Goal: Task Accomplishment & Management: Use online tool/utility

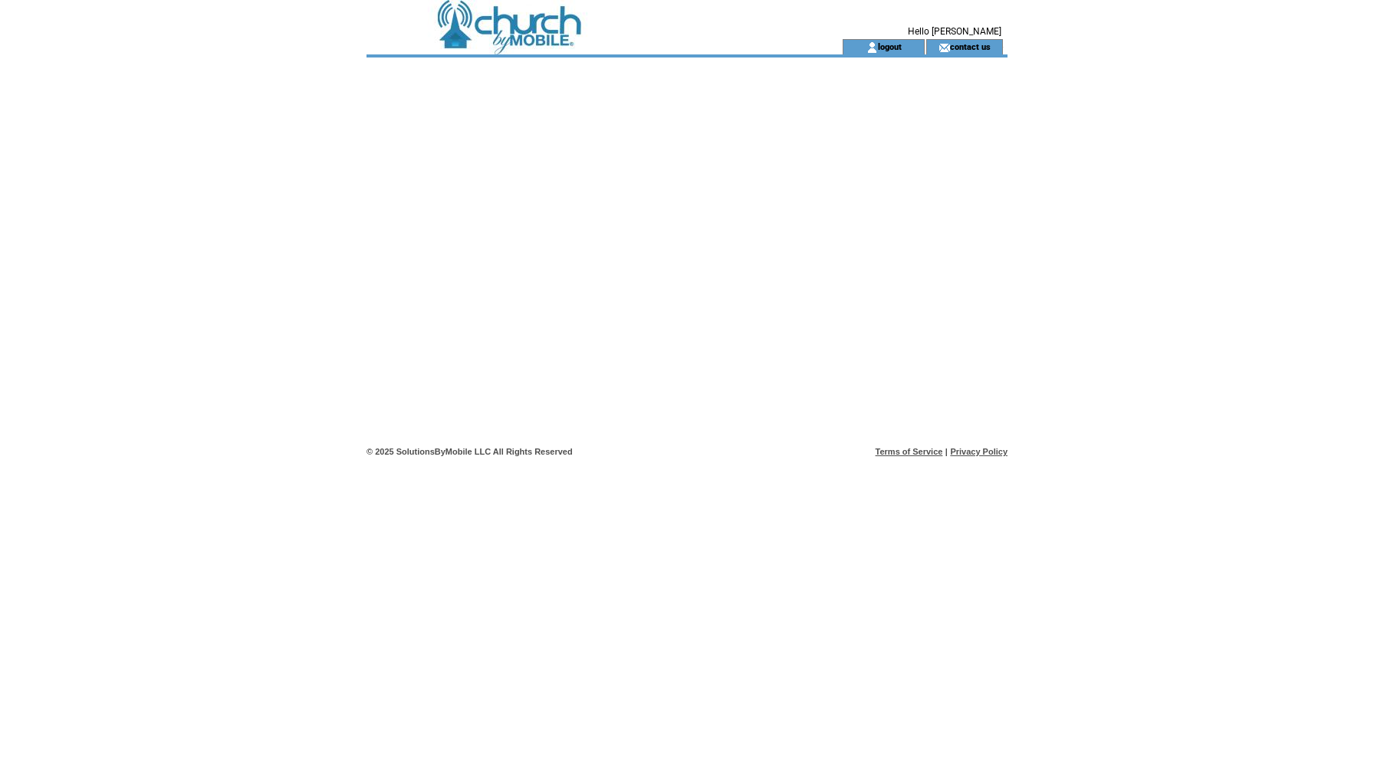
click at [552, 53] on td at bounding box center [577, 46] width 421 height 15
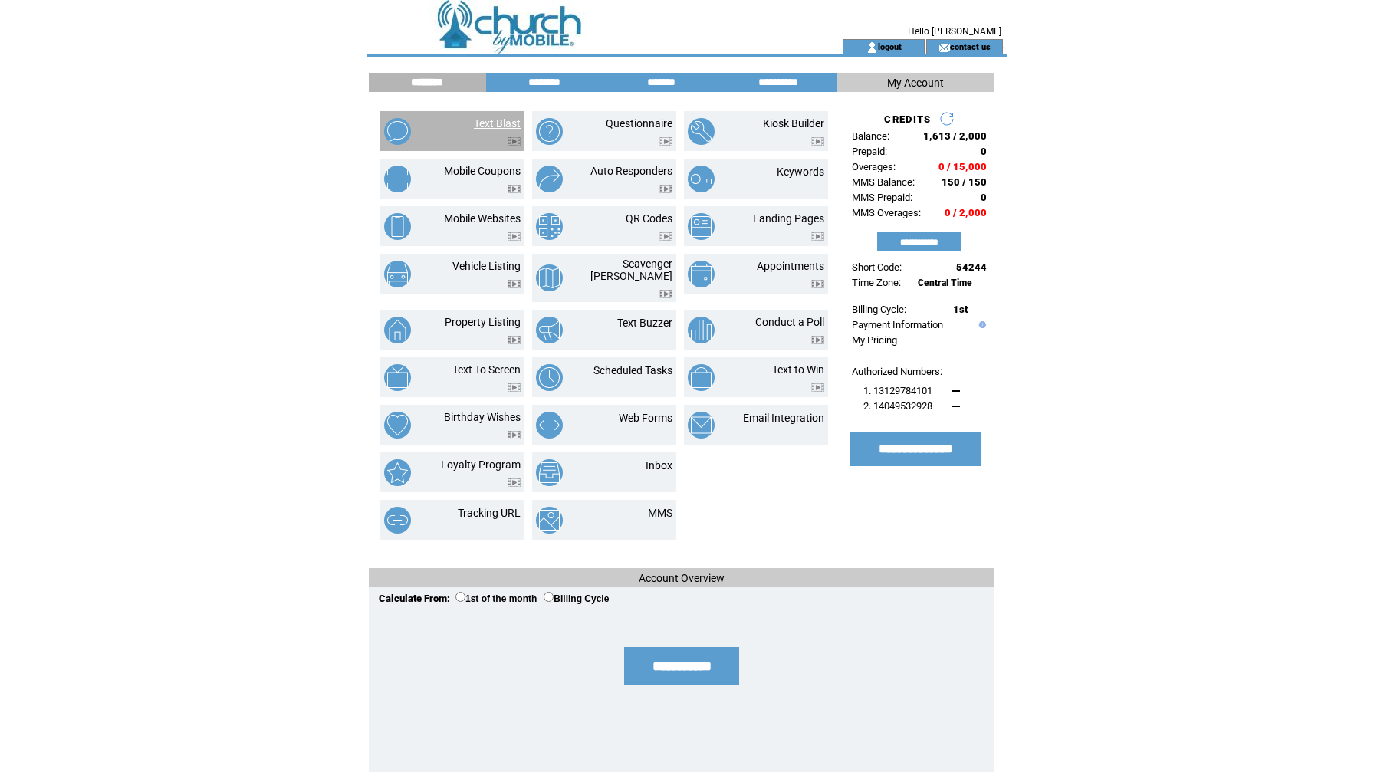
click at [480, 123] on link "Text Blast" at bounding box center [497, 123] width 47 height 12
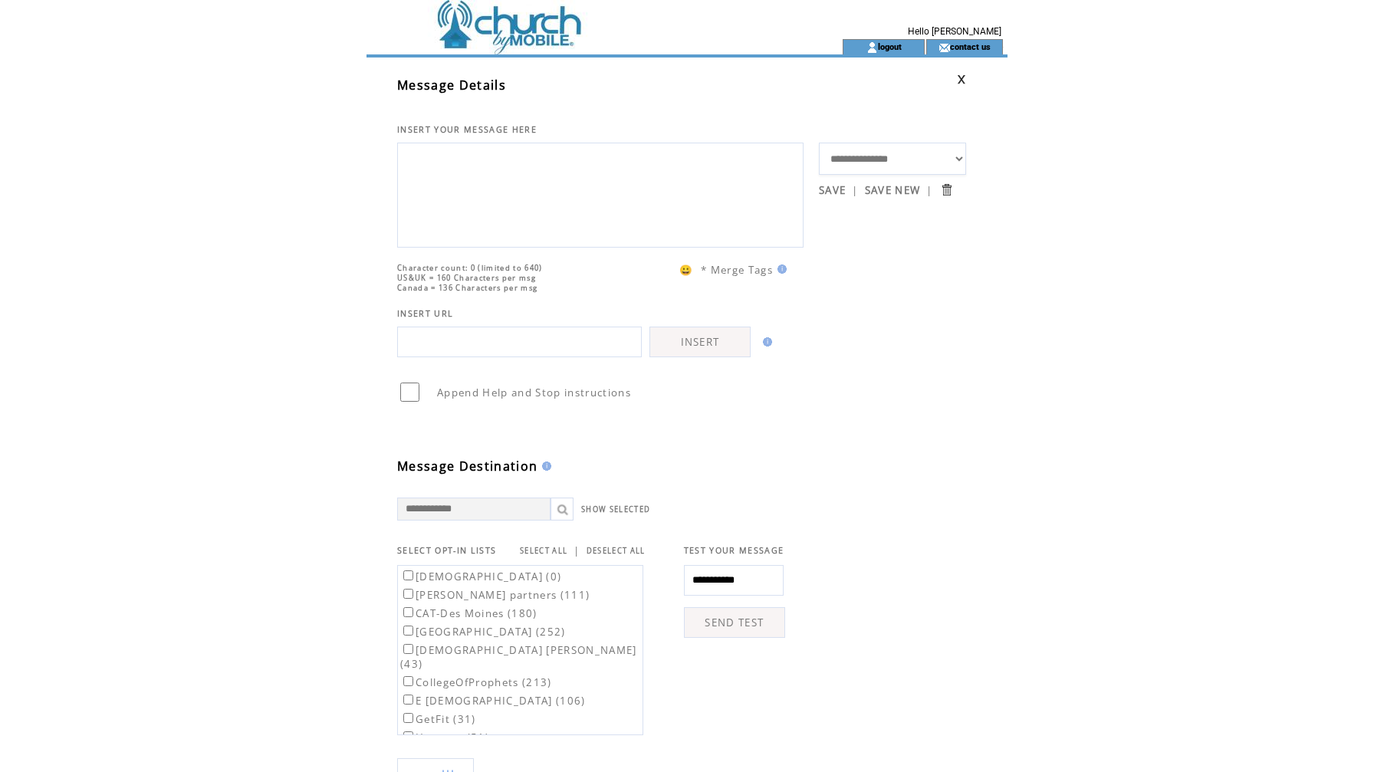
click at [511, 189] on textarea at bounding box center [601, 193] width 390 height 92
type textarea "*"
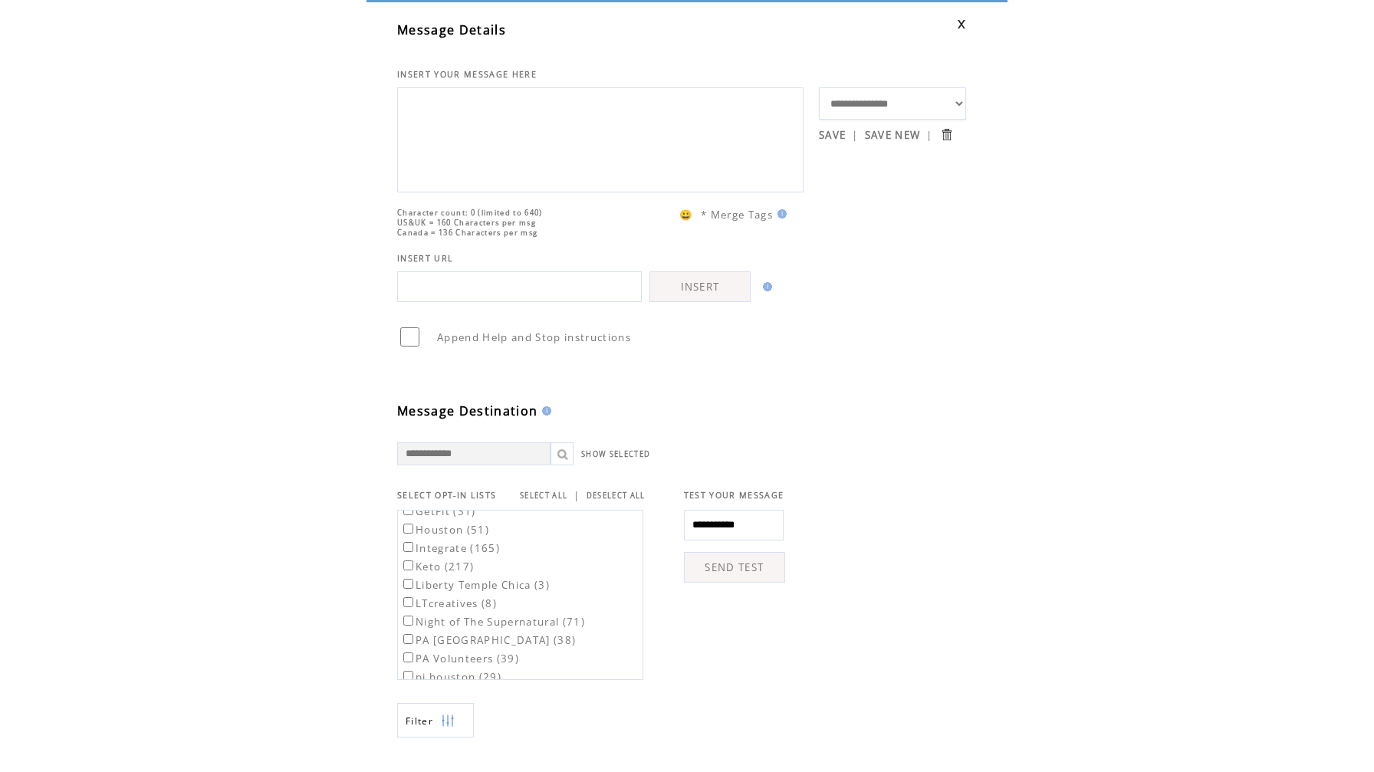
scroll to position [42, 0]
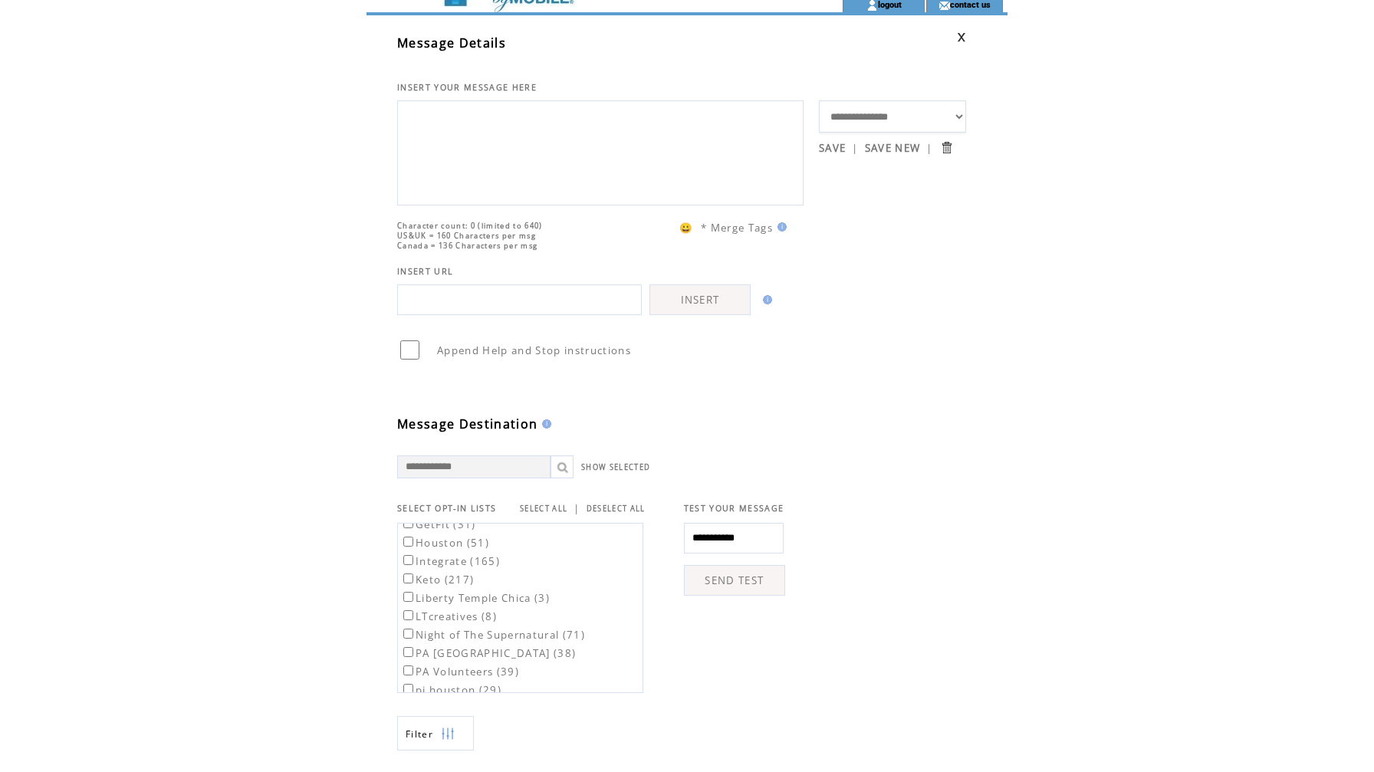
click at [459, 315] on input "text" at bounding box center [519, 299] width 245 height 31
paste input "**********"
type input "**********"
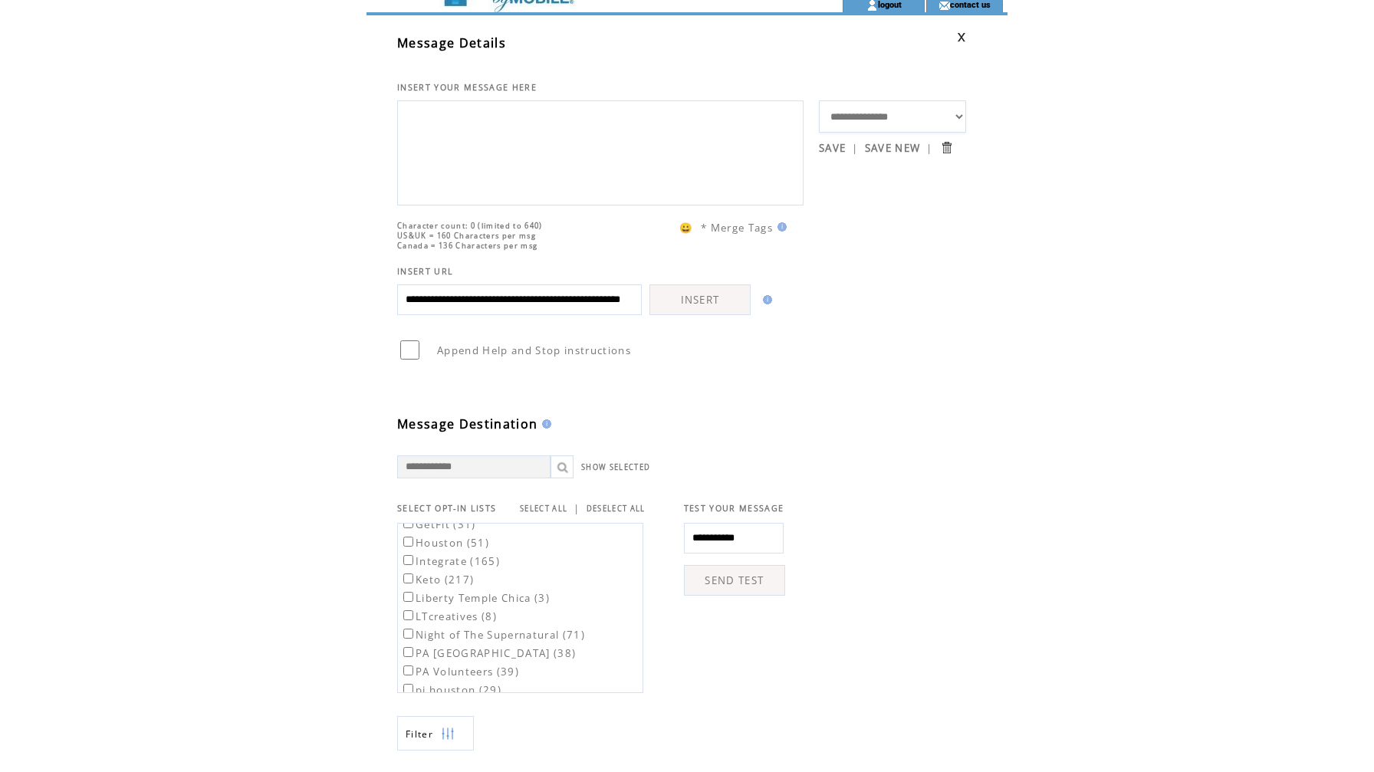
click at [679, 315] on link "INSERT" at bounding box center [699, 299] width 101 height 31
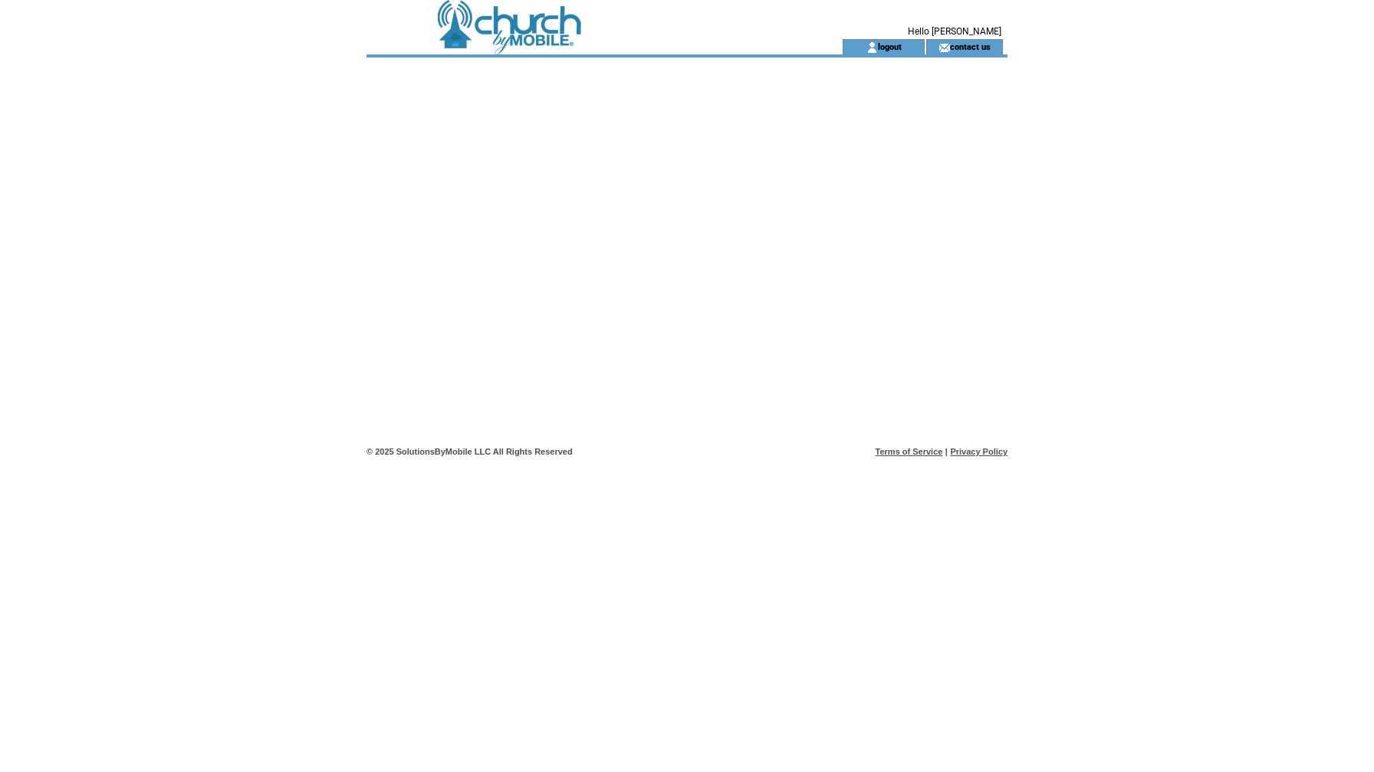
click at [580, 28] on td at bounding box center [577, 19] width 421 height 39
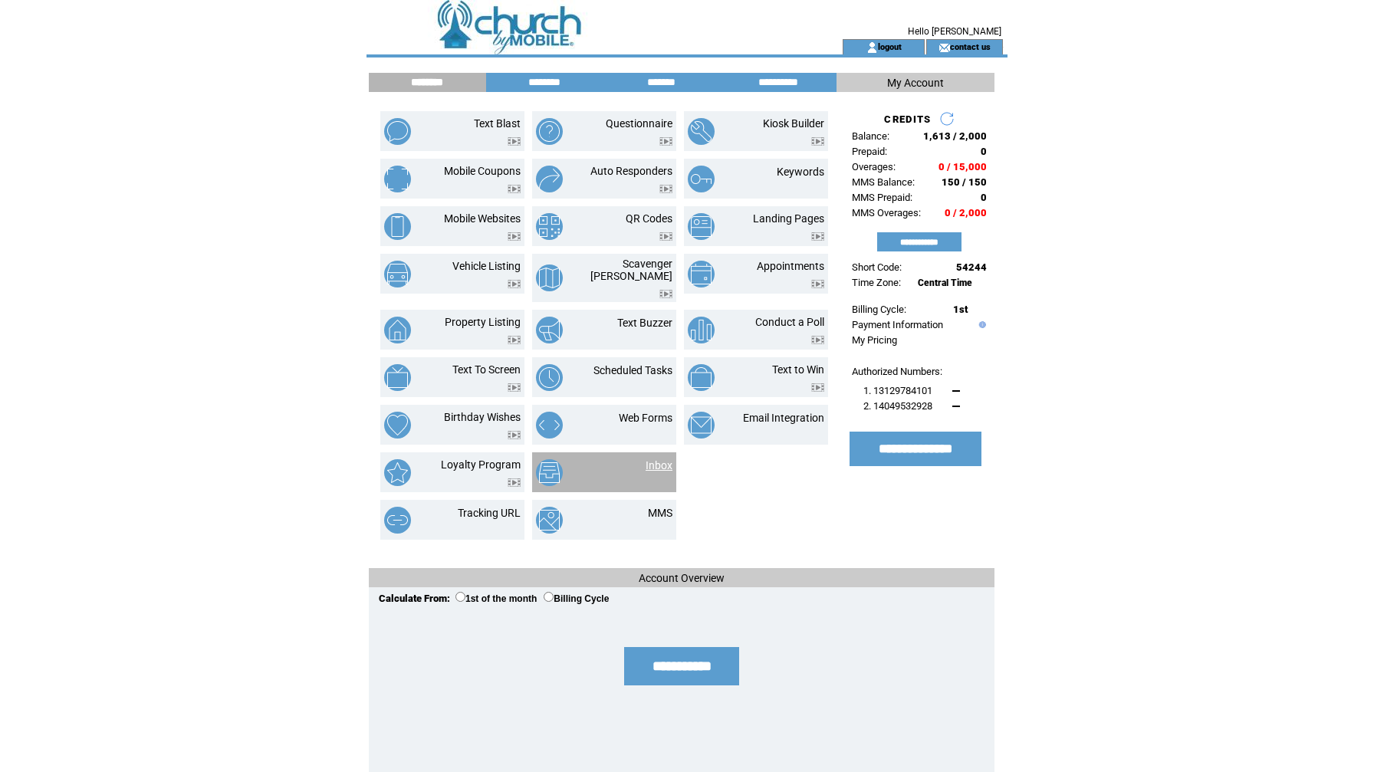
click at [654, 459] on link "Inbox" at bounding box center [659, 465] width 27 height 12
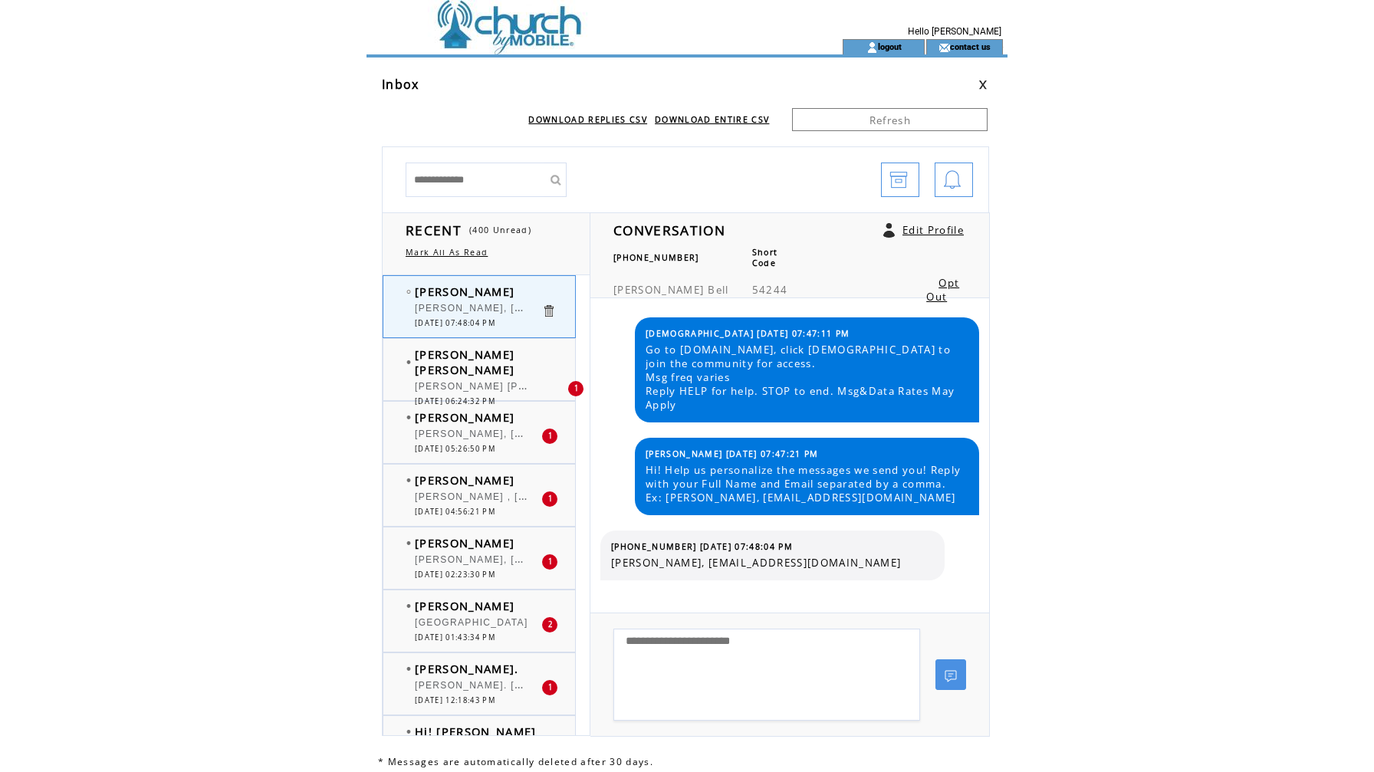
click at [472, 377] on span "[PERSON_NAME] [PERSON_NAME] [EMAIL_ADDRESS][DOMAIN_NAME]" at bounding box center [600, 384] width 370 height 15
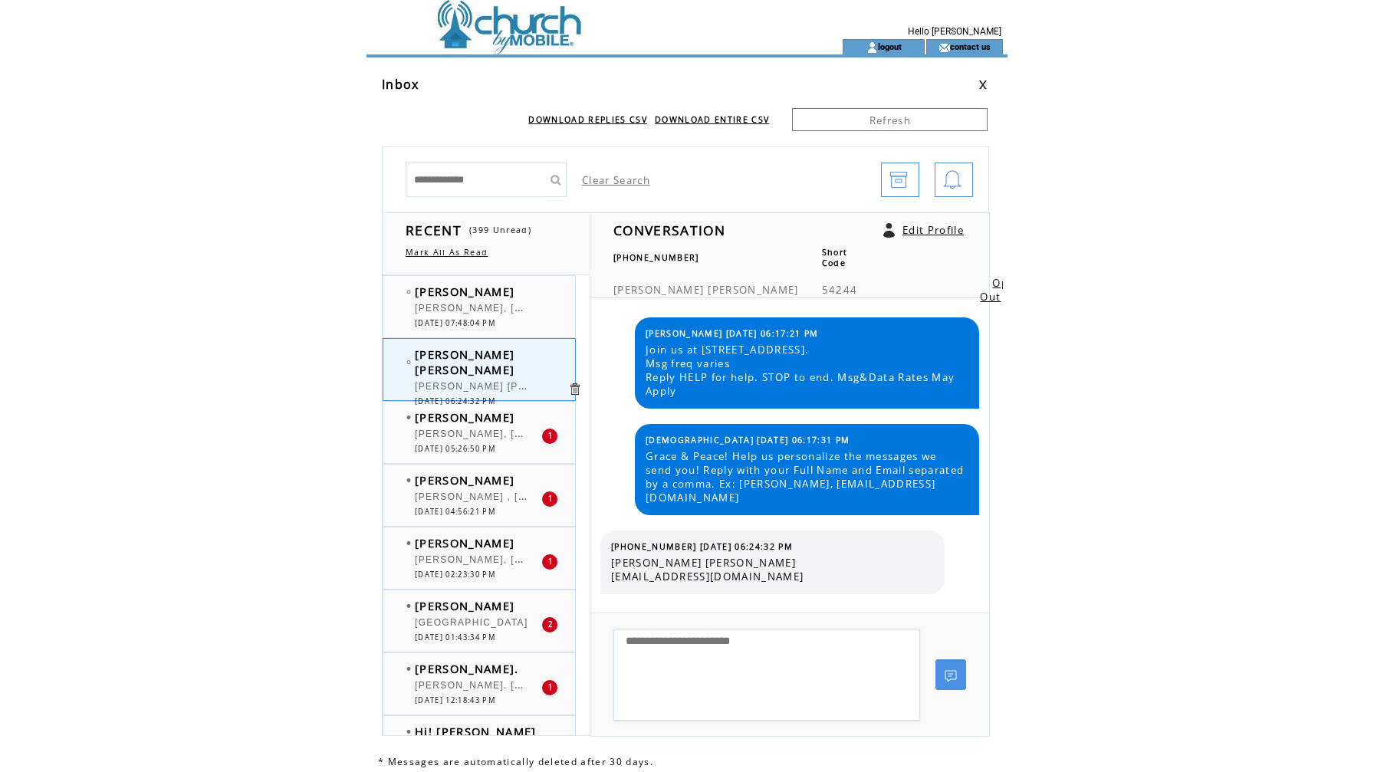
click at [472, 439] on span "[PERSON_NAME], [EMAIL_ADDRESS][DOMAIN_NAME]" at bounding box center [555, 432] width 281 height 15
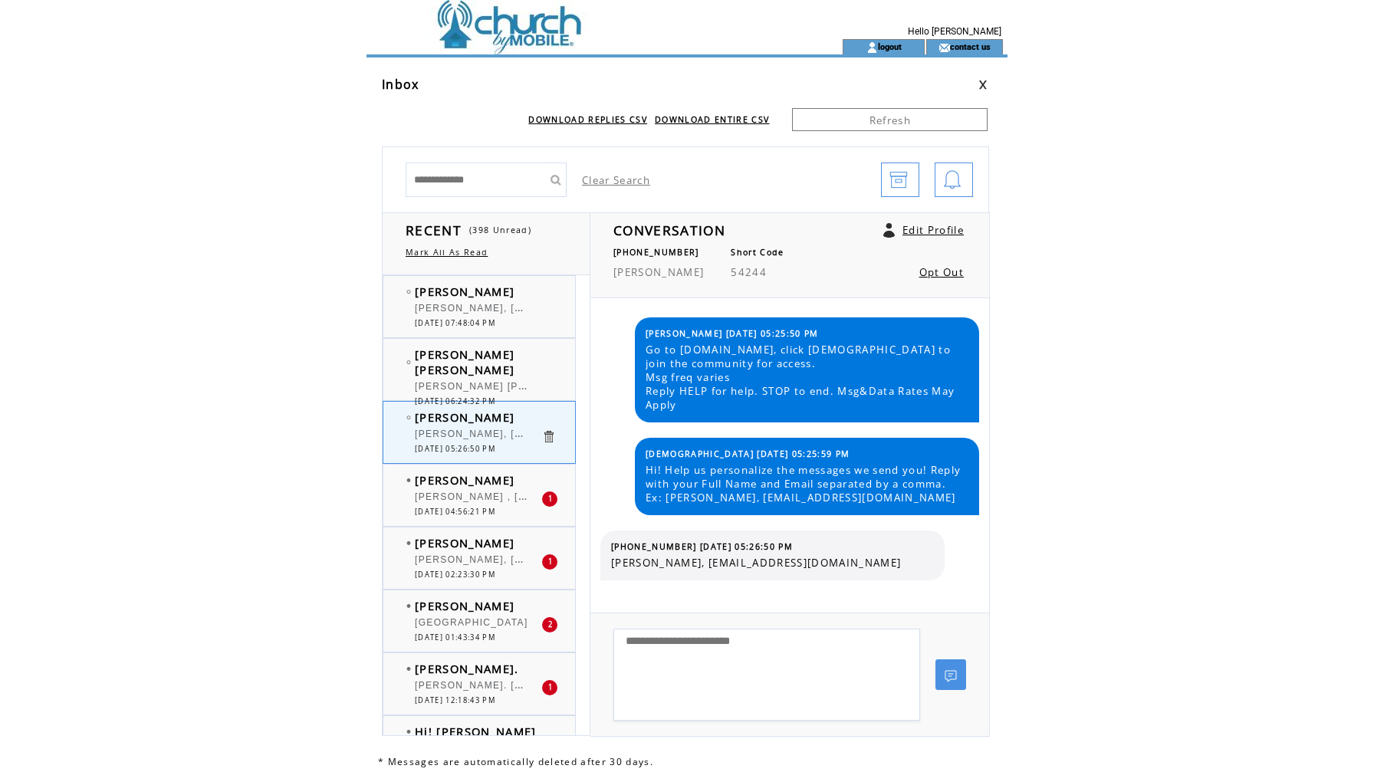
click at [465, 497] on span "[PERSON_NAME] , [EMAIL_ADDRESS][DOMAIN_NAME]" at bounding box center [557, 495] width 284 height 15
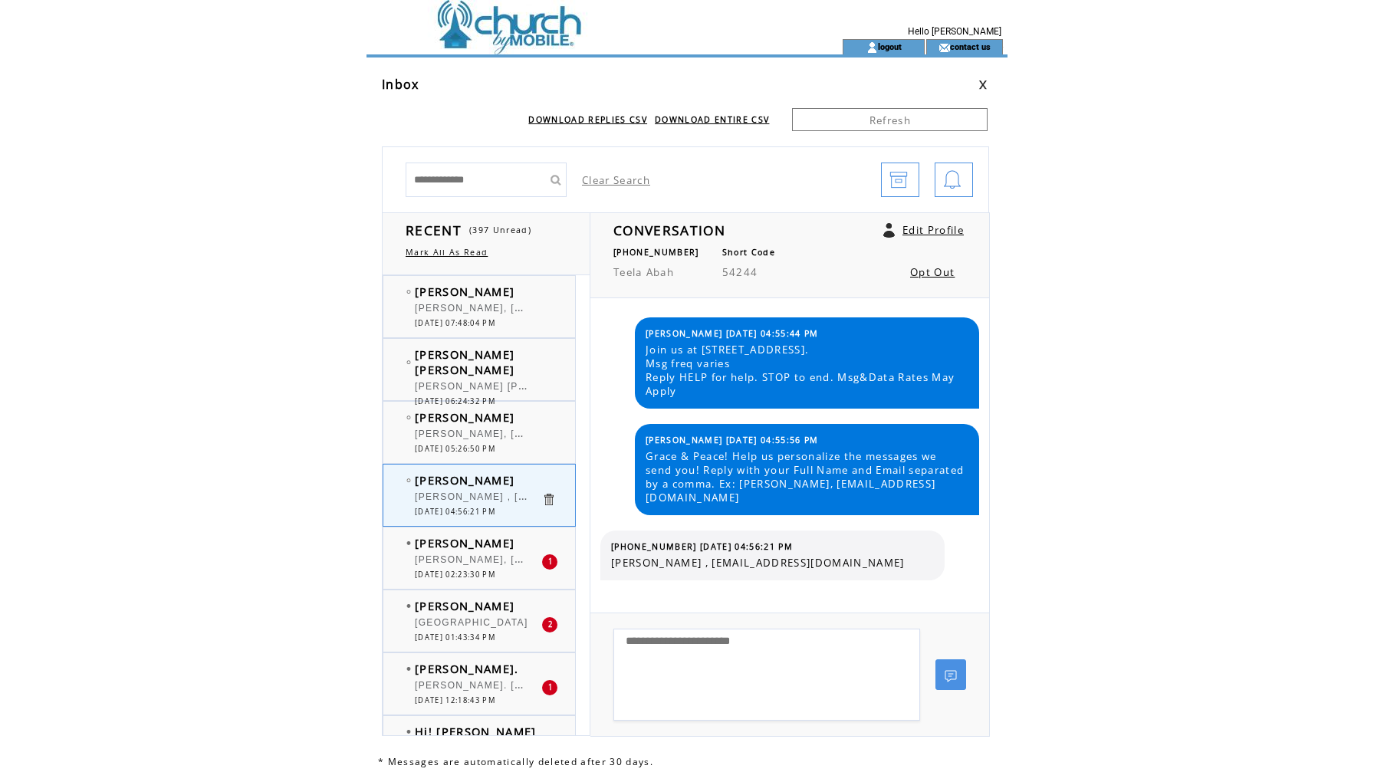
click at [468, 565] on div "[PERSON_NAME], [PERSON_NAME][EMAIL_ADDRESS][DOMAIN_NAME]" at bounding box center [478, 561] width 127 height 15
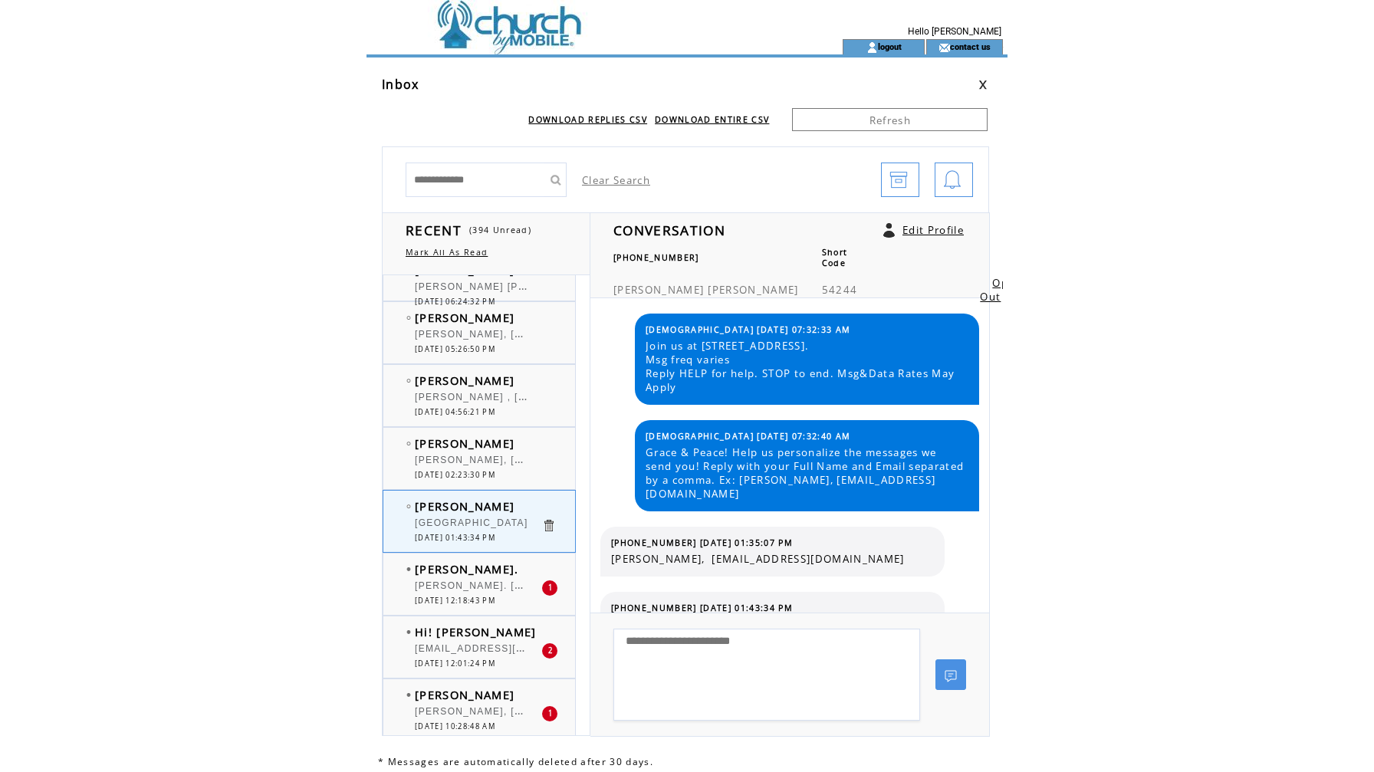
scroll to position [110, 0]
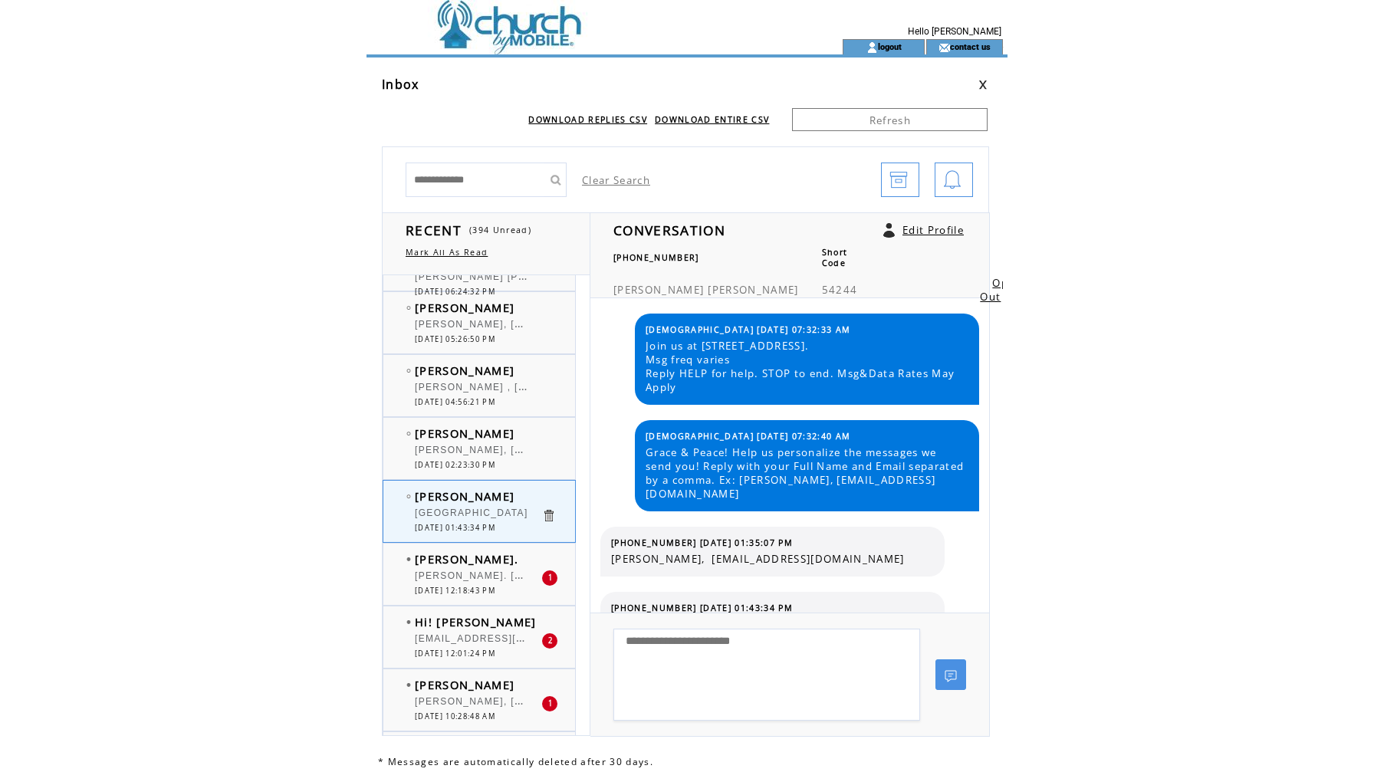
click at [457, 567] on div at bounding box center [478, 569] width 127 height 4
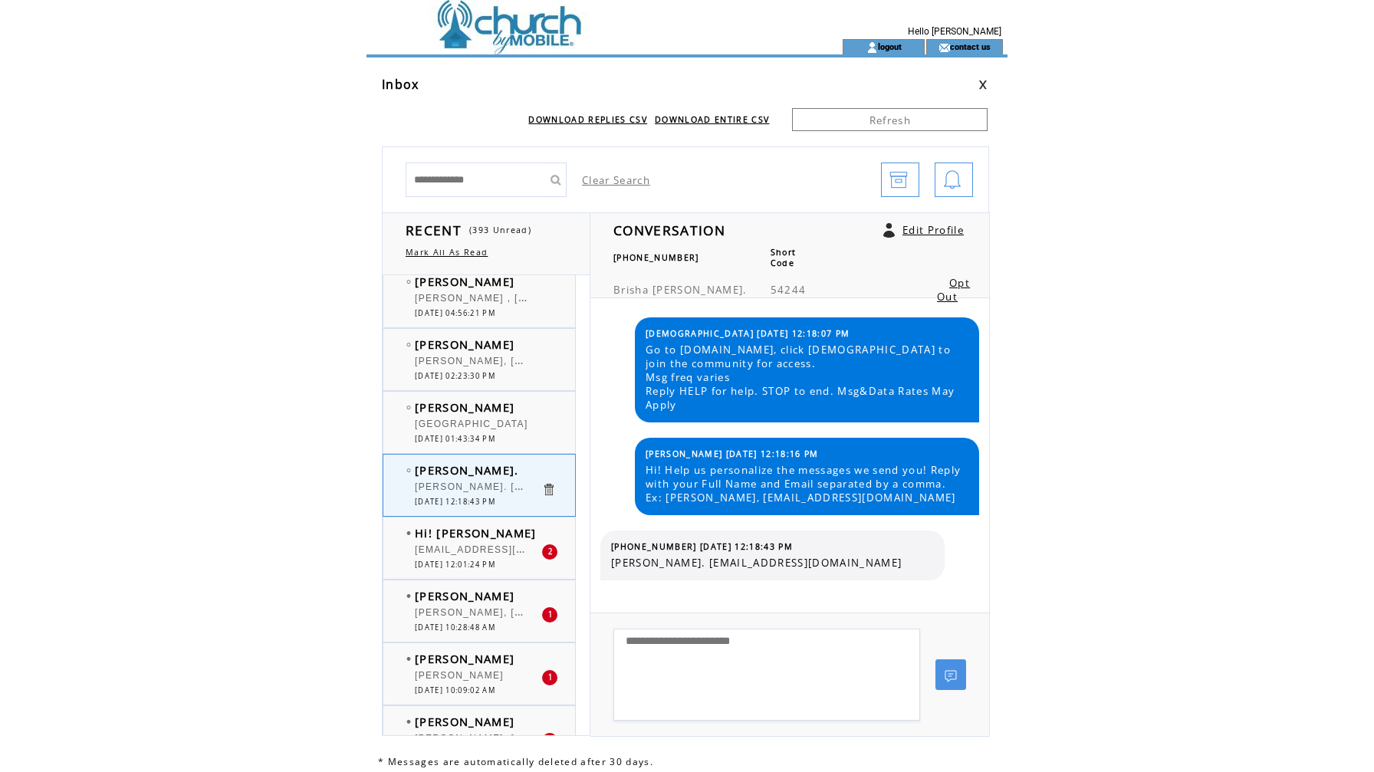
scroll to position [215, 0]
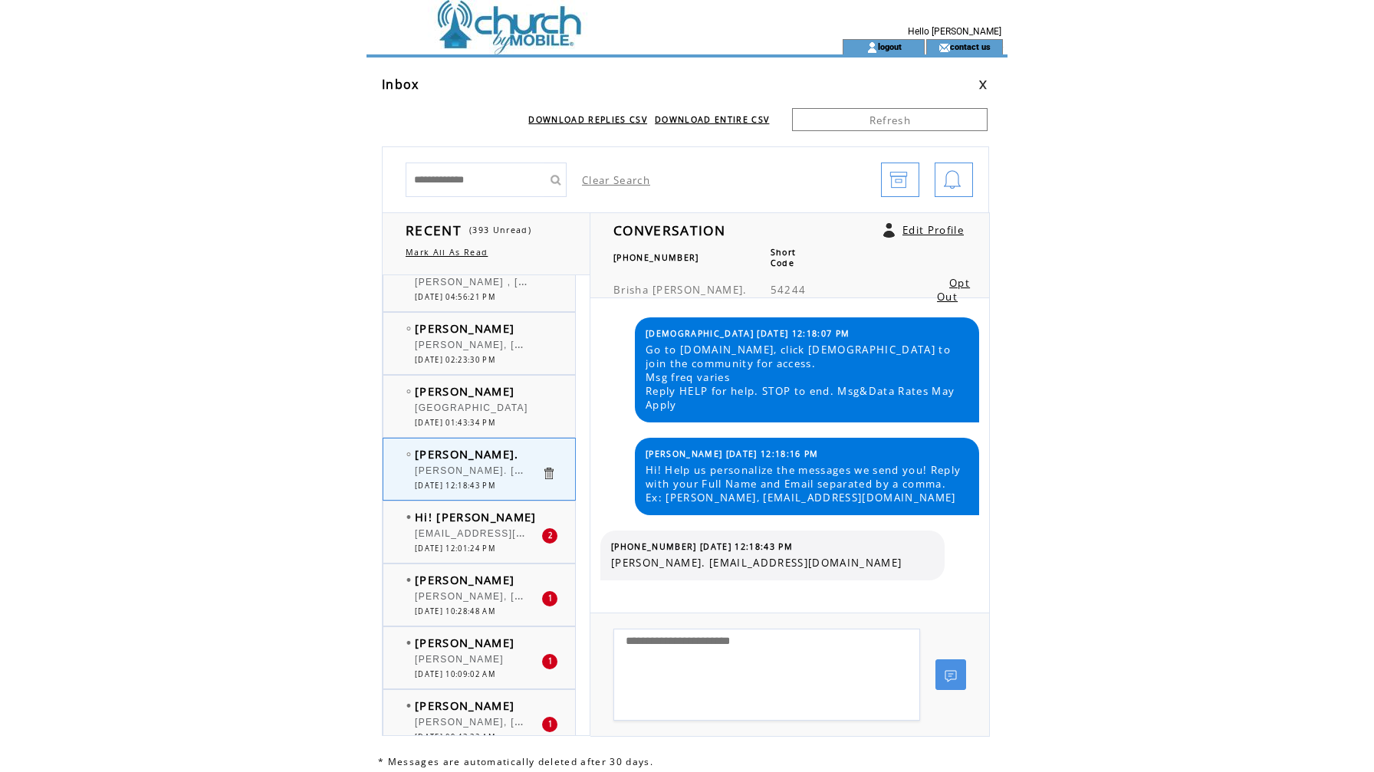
click at [482, 536] on span "[EMAIL_ADDRESS][DOMAIN_NAME]" at bounding box center [507, 532] width 185 height 15
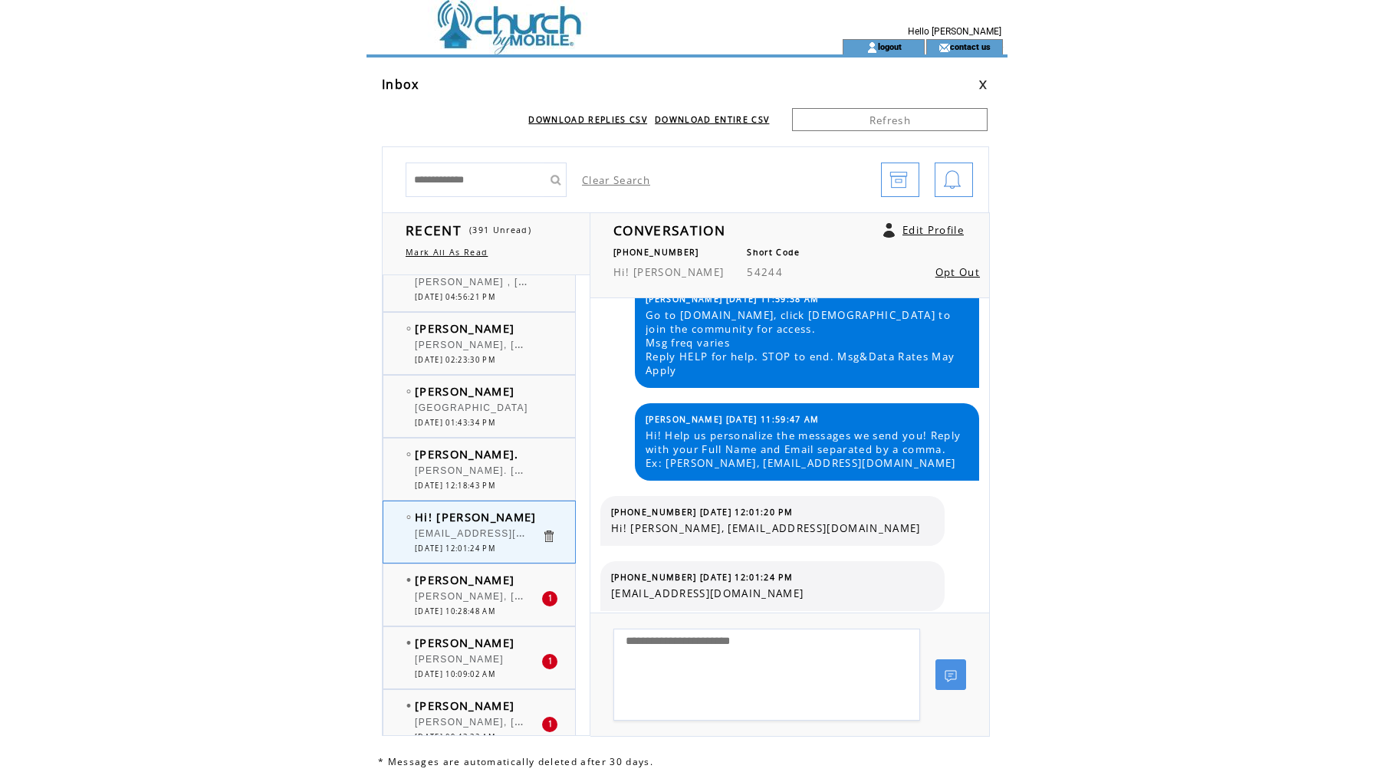
scroll to position [33, 0]
click at [472, 584] on span "[PERSON_NAME]" at bounding box center [465, 579] width 100 height 15
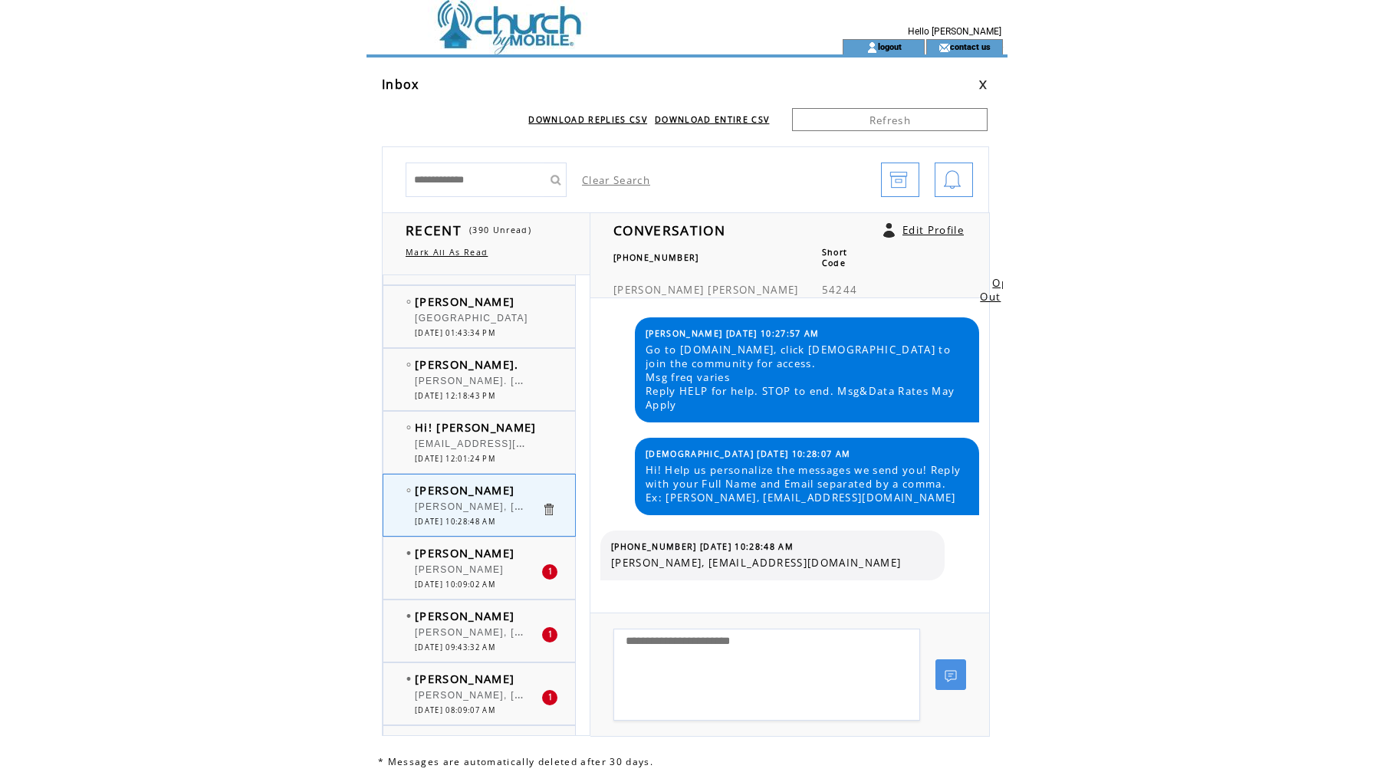
scroll to position [311, 0]
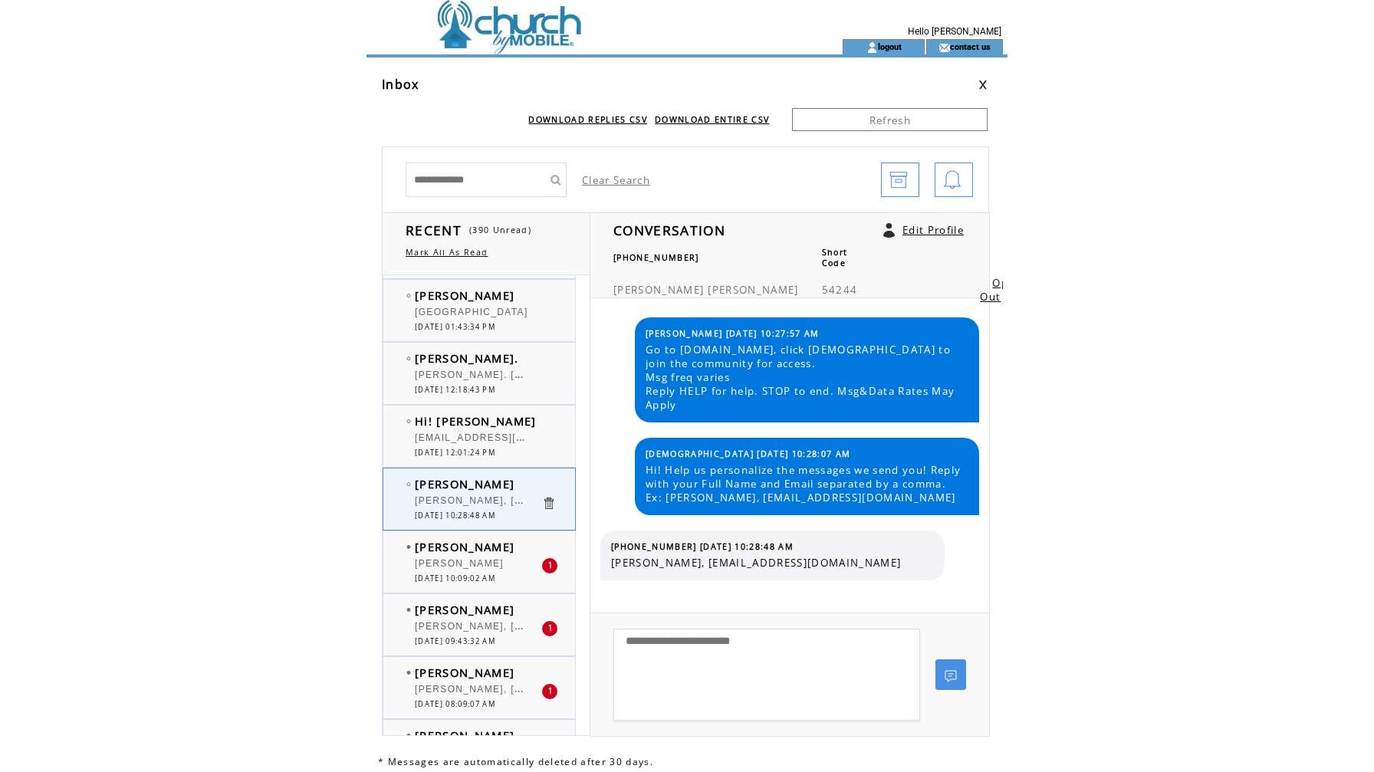
click at [469, 567] on span "[PERSON_NAME]" at bounding box center [459, 563] width 89 height 11
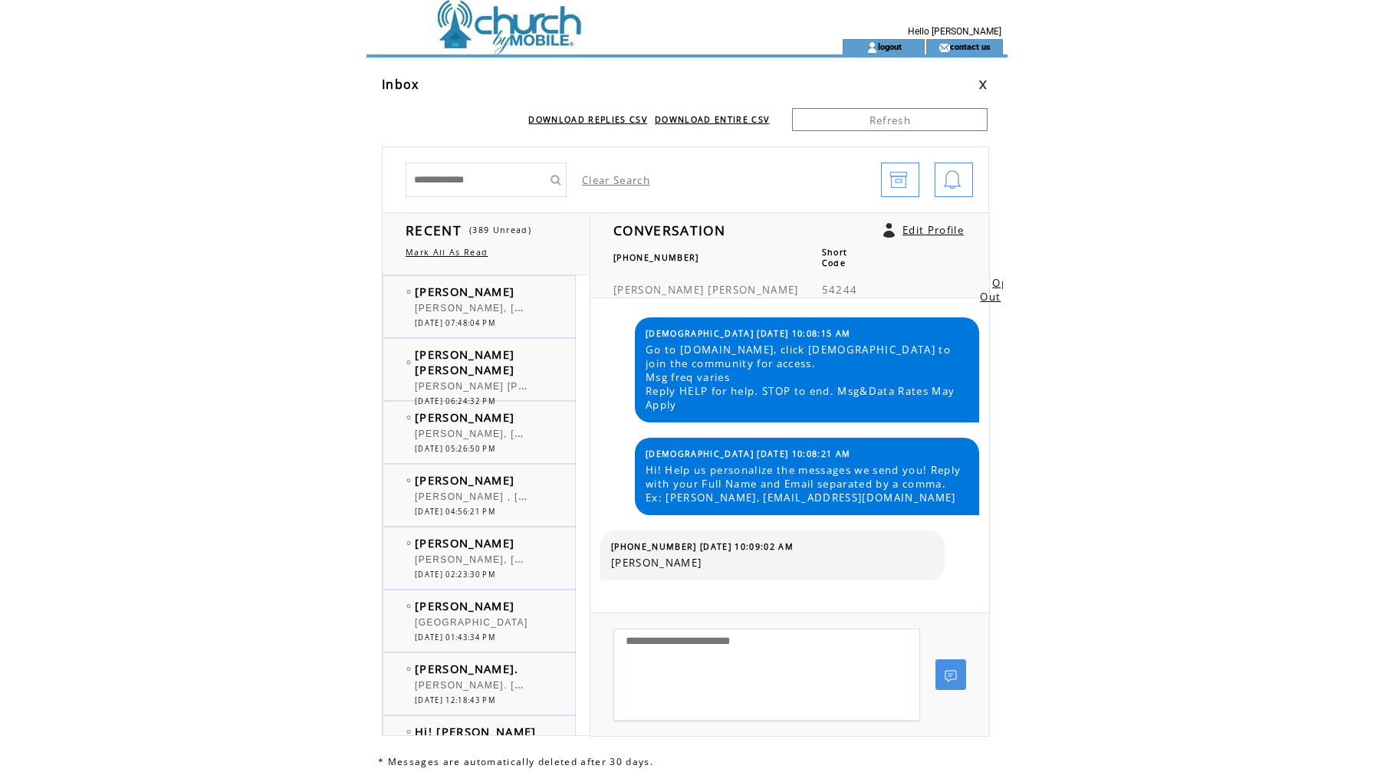
scroll to position [311, 0]
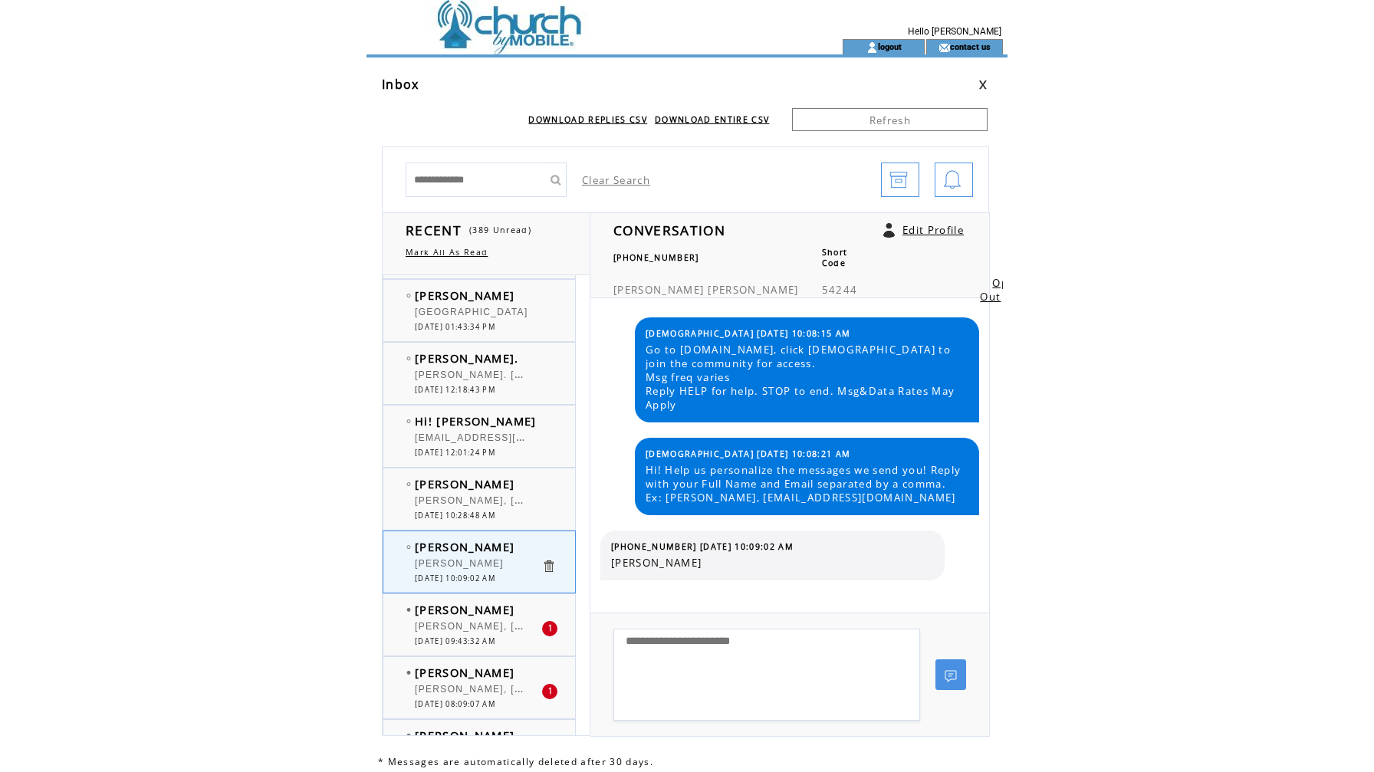
click at [472, 621] on span "[PERSON_NAME], [EMAIL_ADDRESS][DOMAIN_NAME]" at bounding box center [555, 624] width 281 height 15
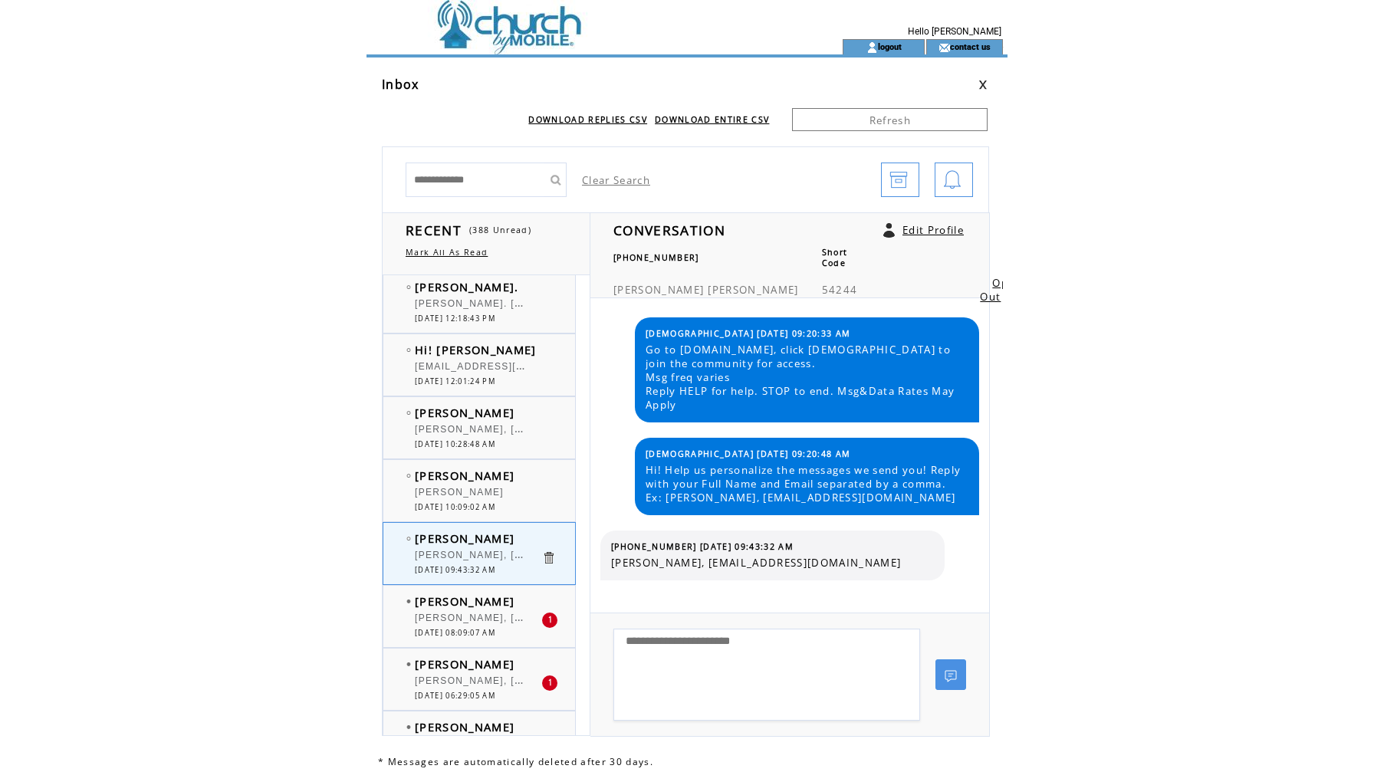
click at [474, 618] on span "[PERSON_NAME], [EMAIL_ADDRESS][DOMAIN_NAME]" at bounding box center [555, 616] width 281 height 15
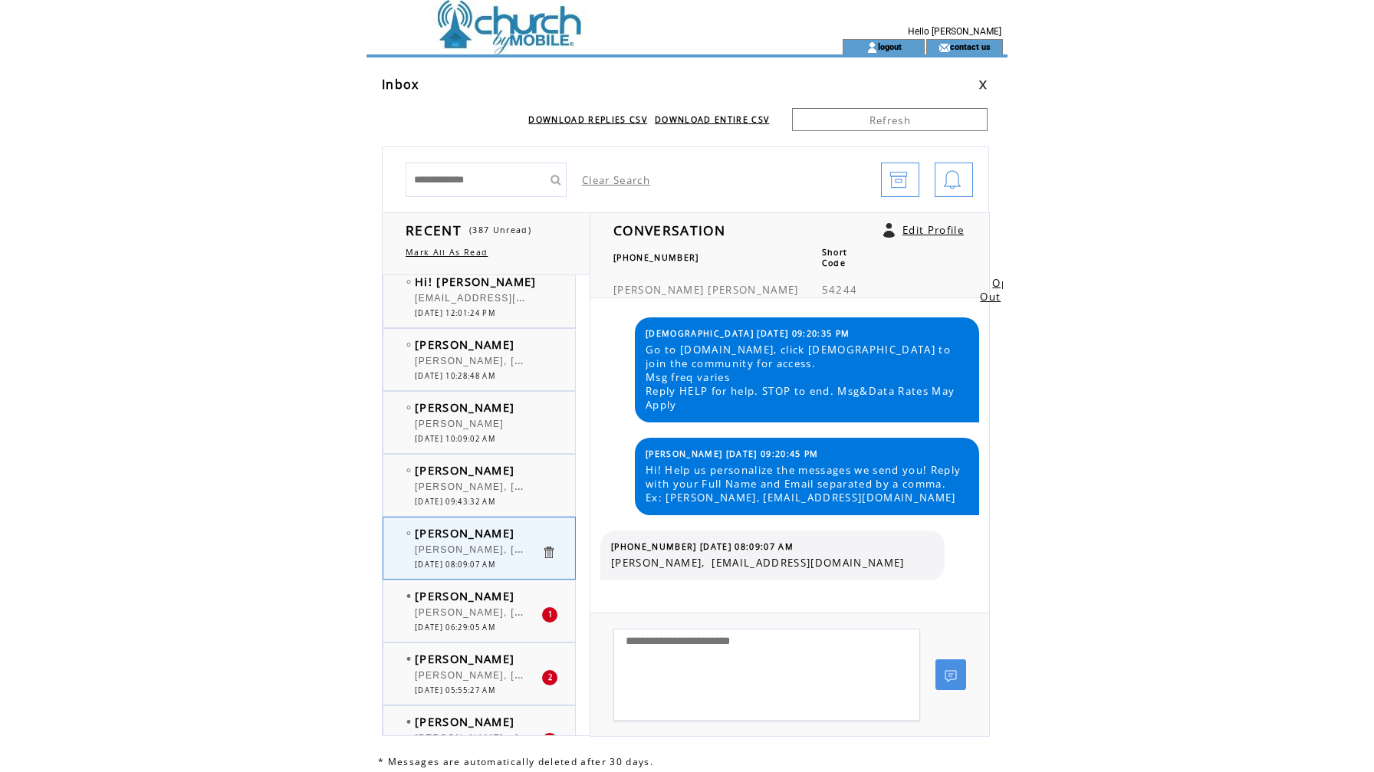
scroll to position [456, 0]
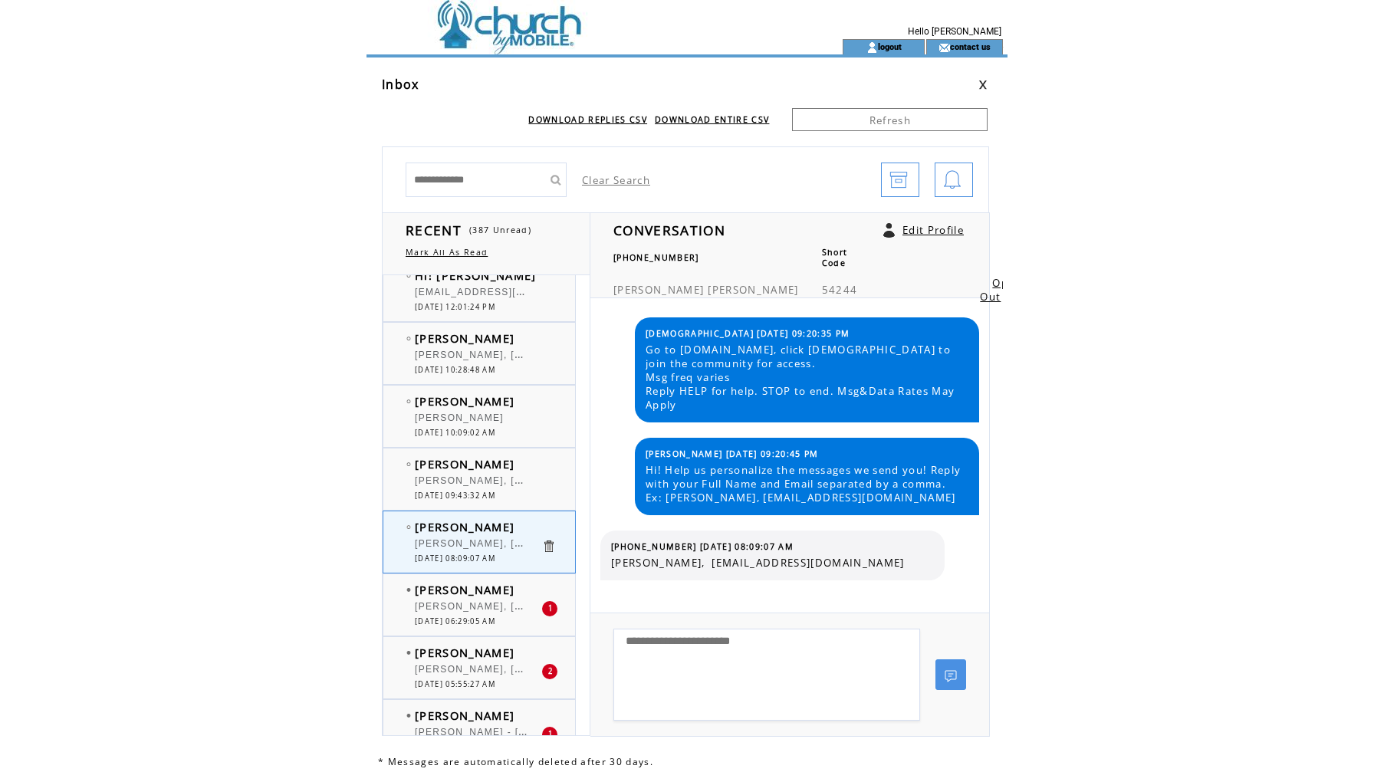
click at [475, 614] on div "[PERSON_NAME], [EMAIL_ADDRESS][DOMAIN_NAME]" at bounding box center [478, 608] width 127 height 15
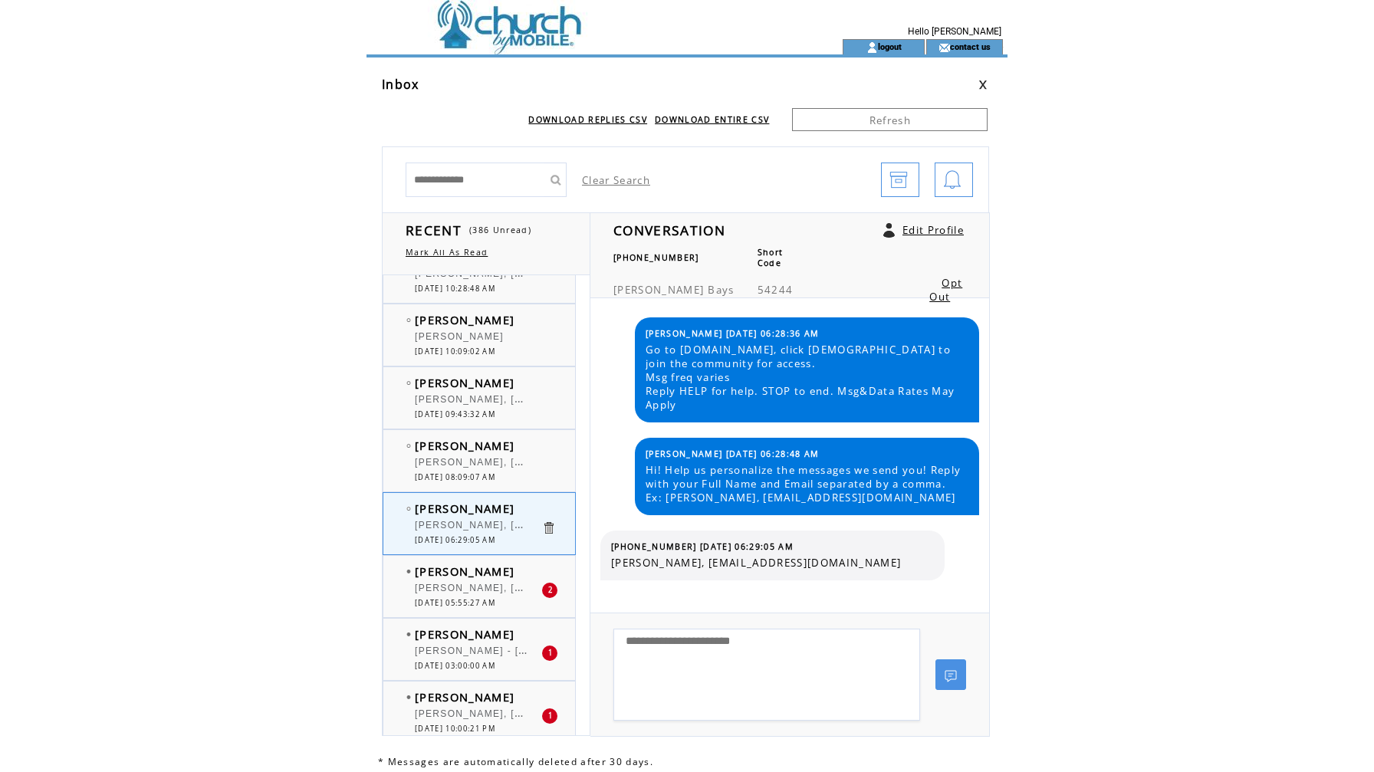
scroll to position [542, 0]
click at [475, 594] on span "[DATE] 05:55:27 AM" at bounding box center [455, 599] width 81 height 10
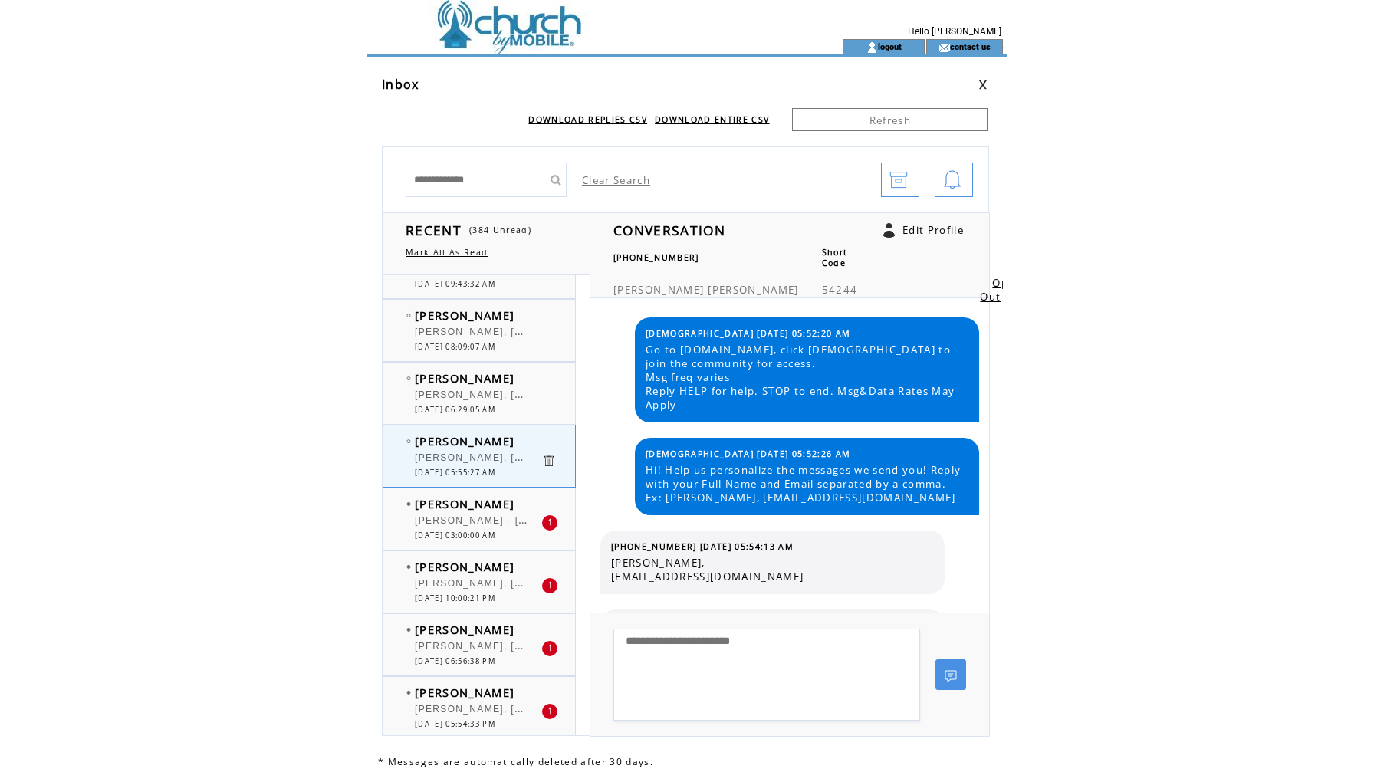
scroll to position [674, 0]
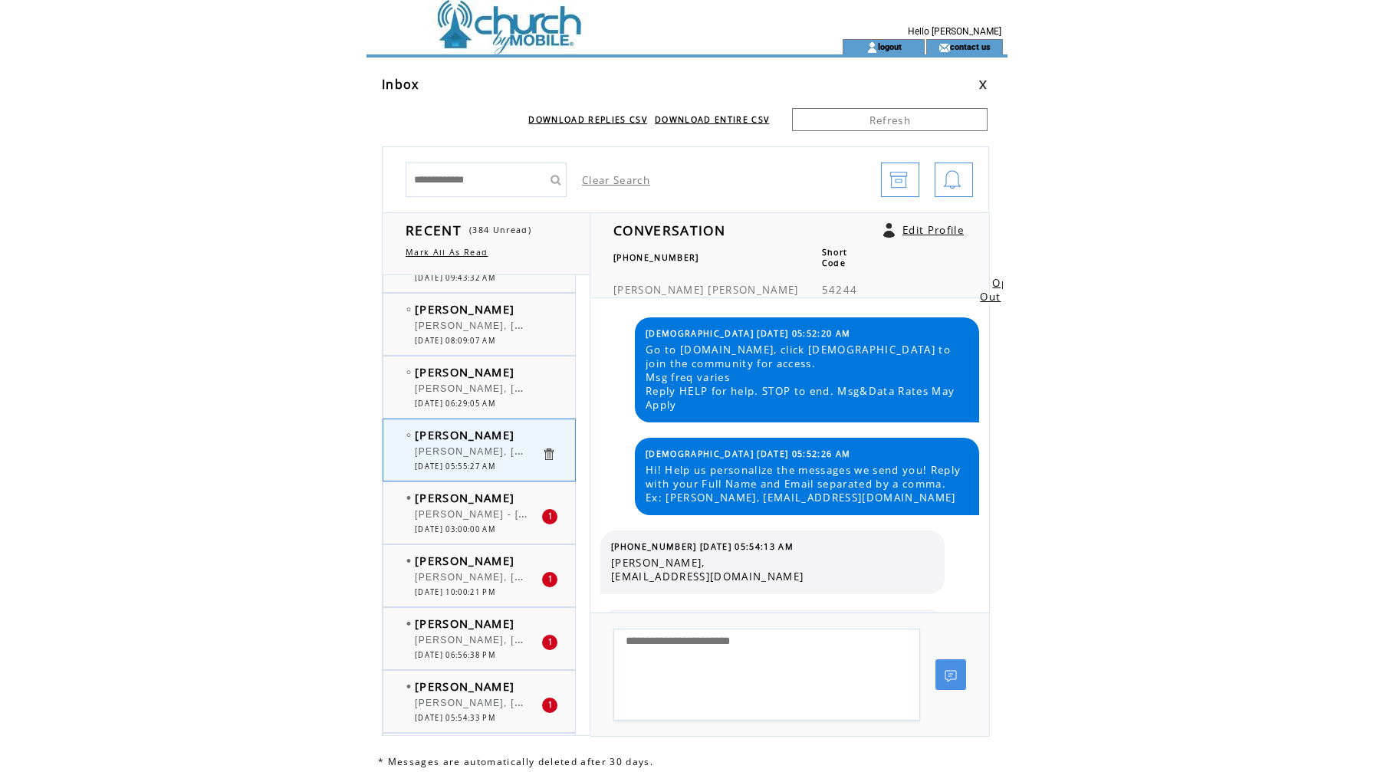
click at [461, 525] on span "[DATE] 03:00:00 AM" at bounding box center [455, 530] width 81 height 10
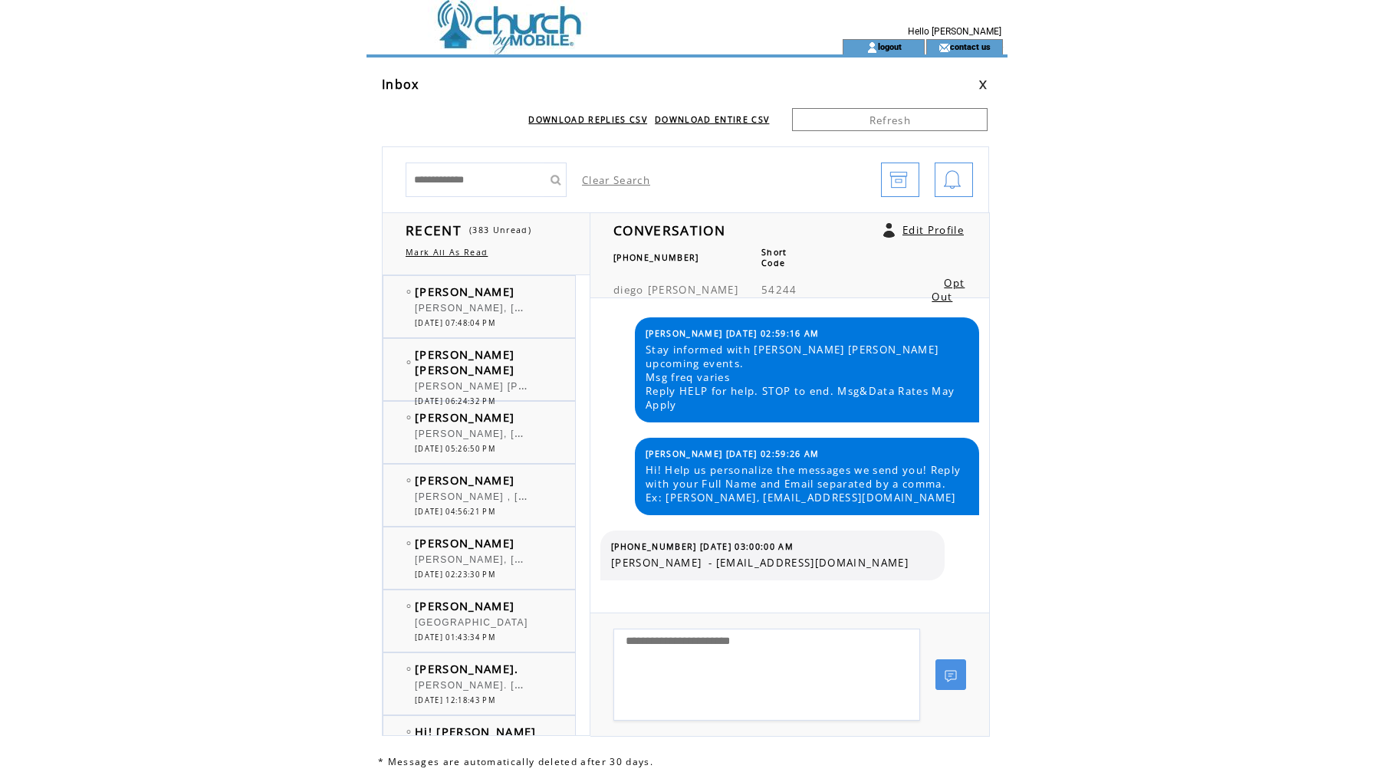
scroll to position [674, 0]
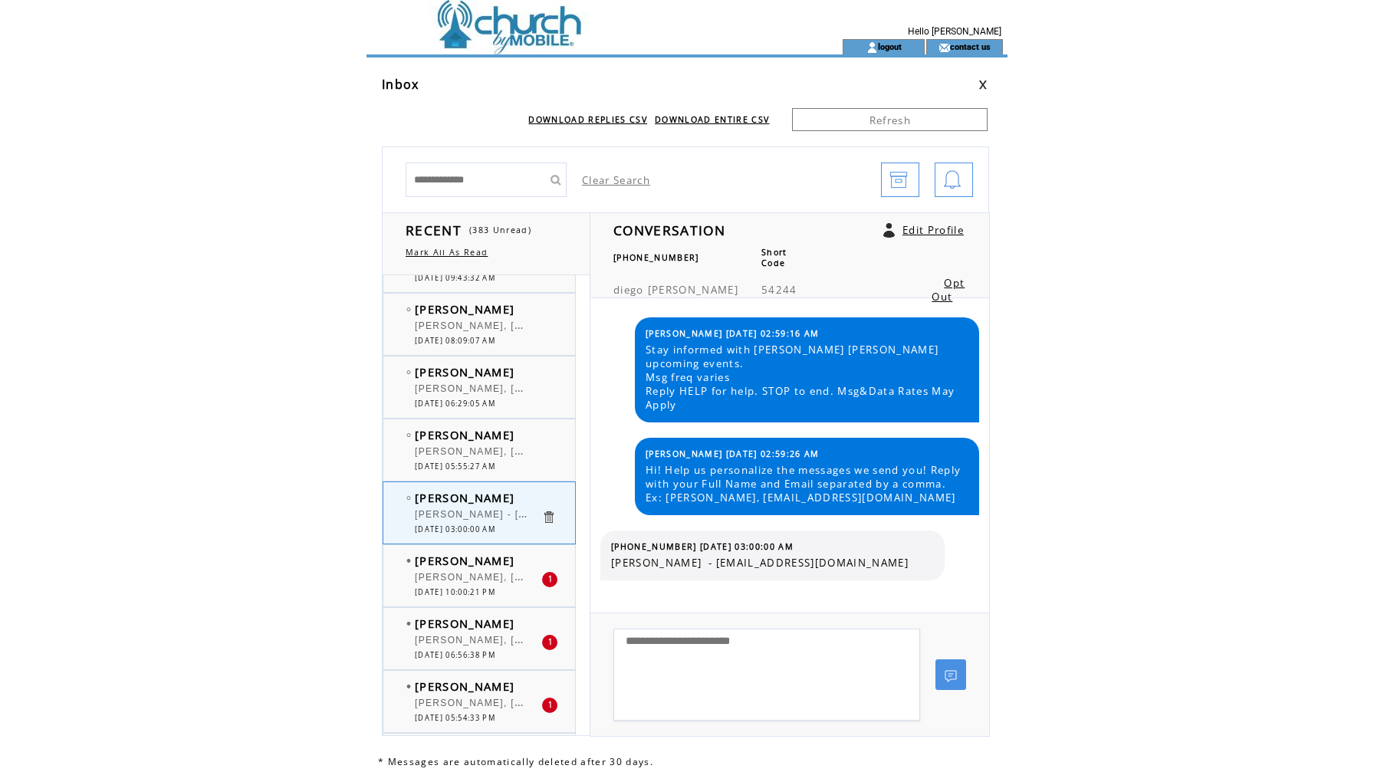
click at [417, 574] on span "[PERSON_NAME], [EMAIL_ADDRESS][DOMAIN_NAME]" at bounding box center [555, 575] width 281 height 15
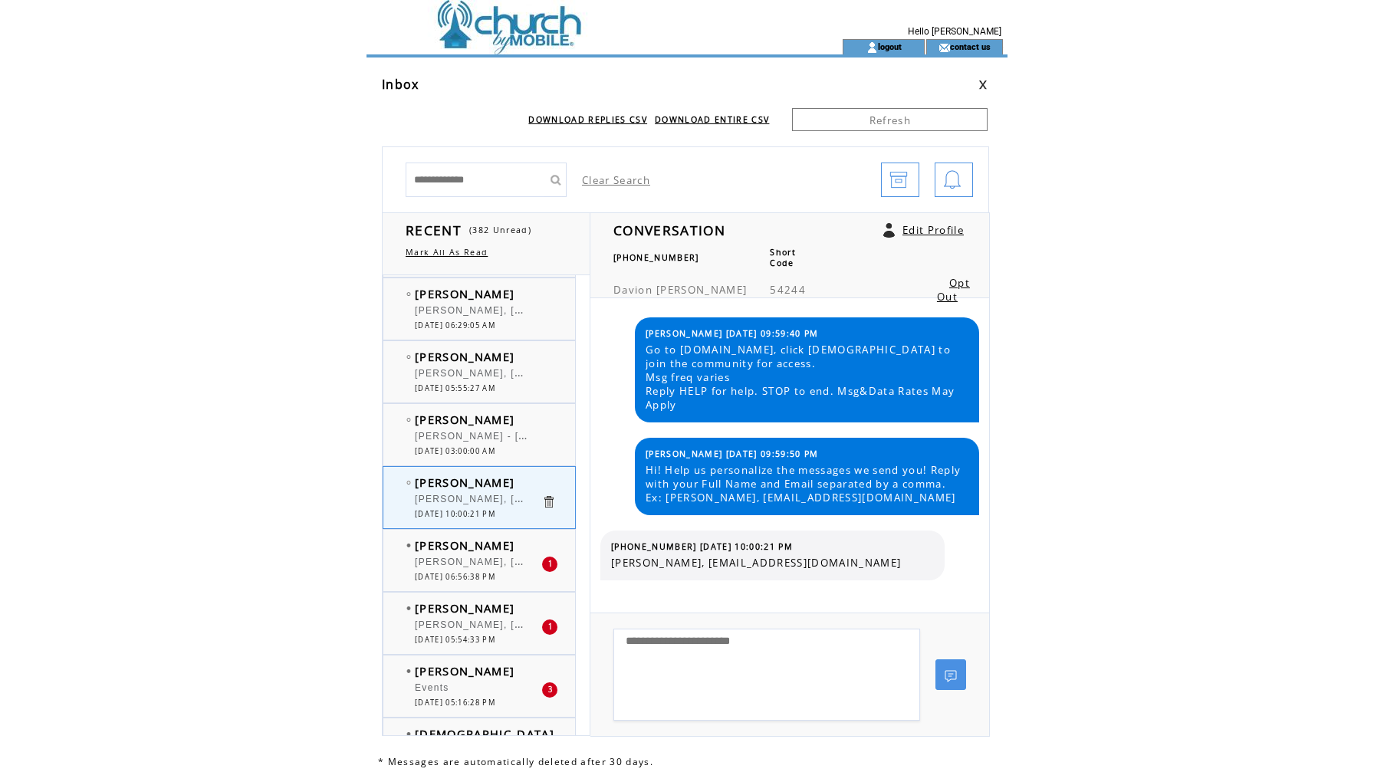
scroll to position [814, 0]
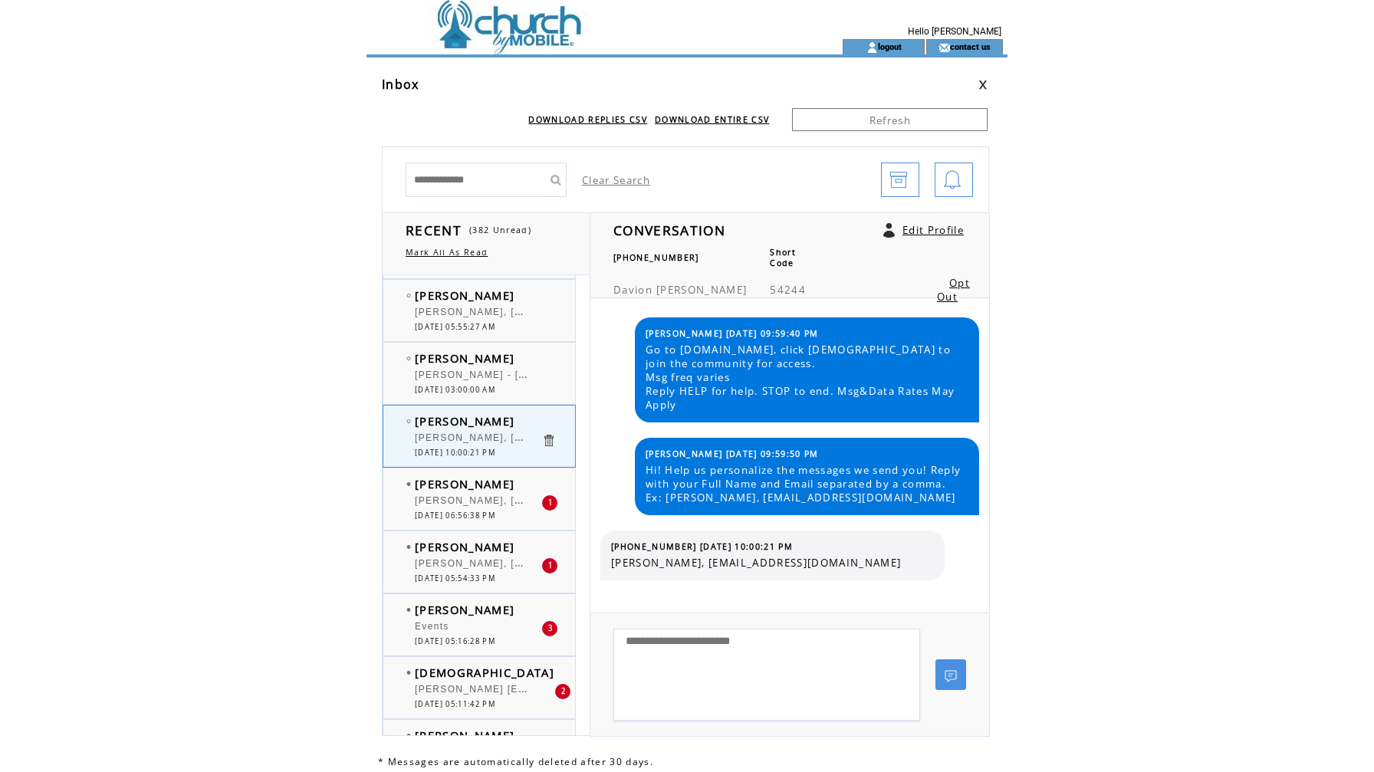
click at [487, 508] on div "[PERSON_NAME], [PERSON_NAME][EMAIL_ADDRESS][DOMAIN_NAME]" at bounding box center [478, 502] width 127 height 15
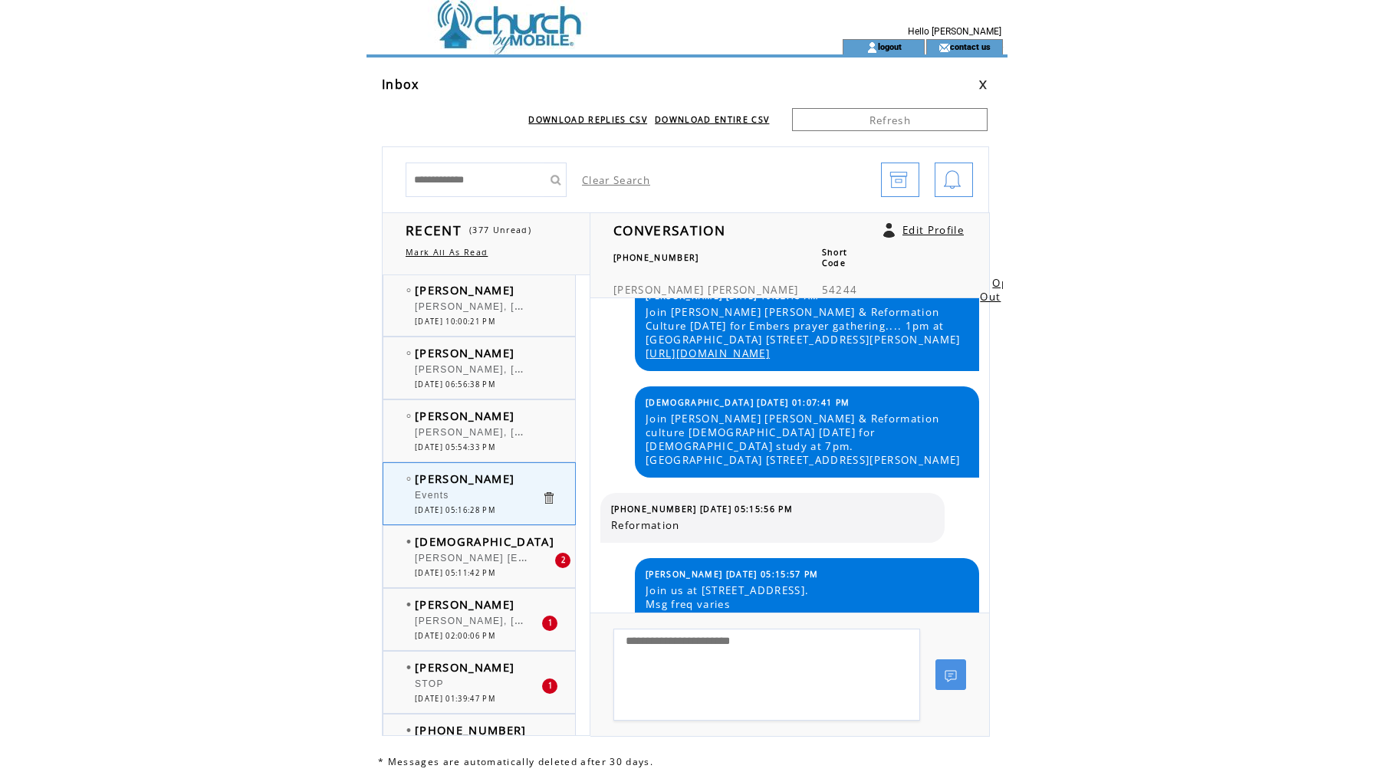
scroll to position [504, 0]
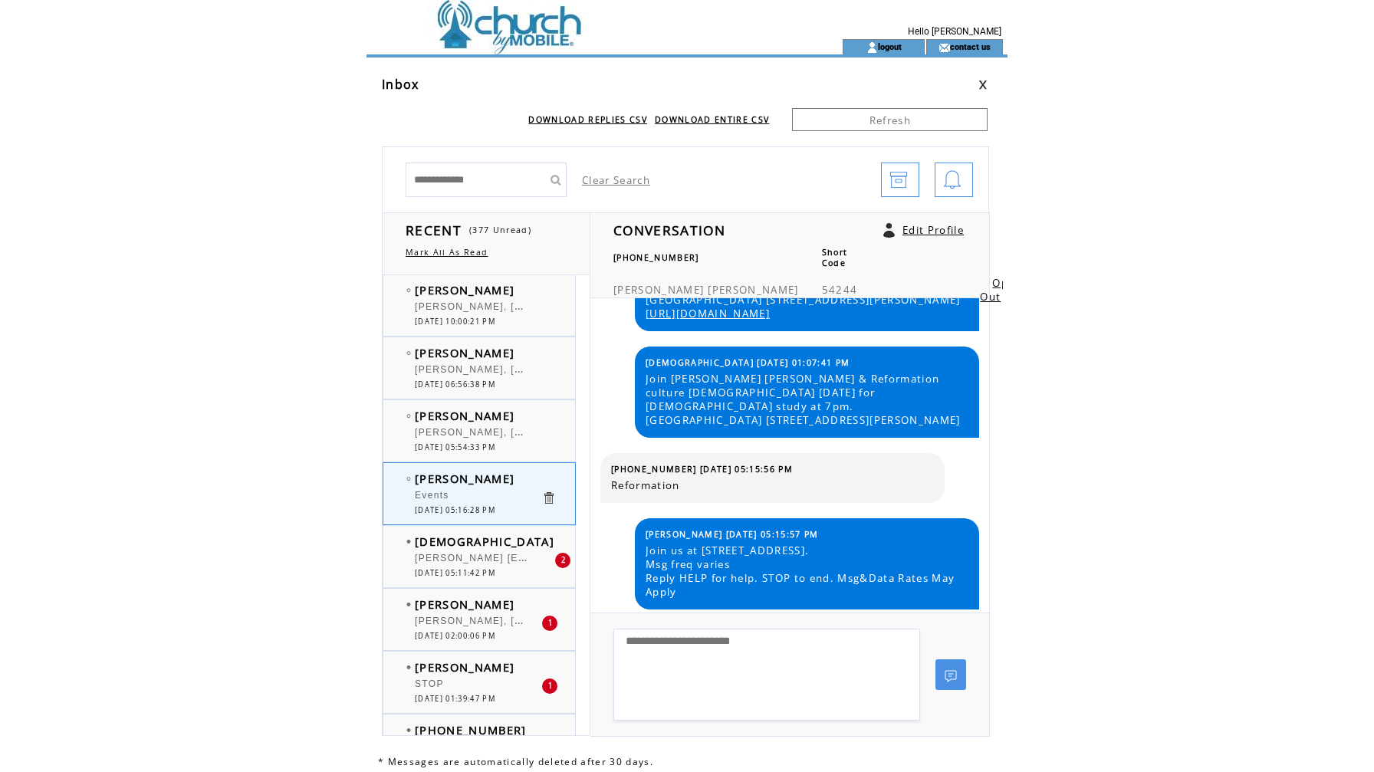
click at [455, 553] on span "[PERSON_NAME] [EMAIL_ADDRESS][DOMAIN_NAME]" at bounding box center [553, 556] width 277 height 15
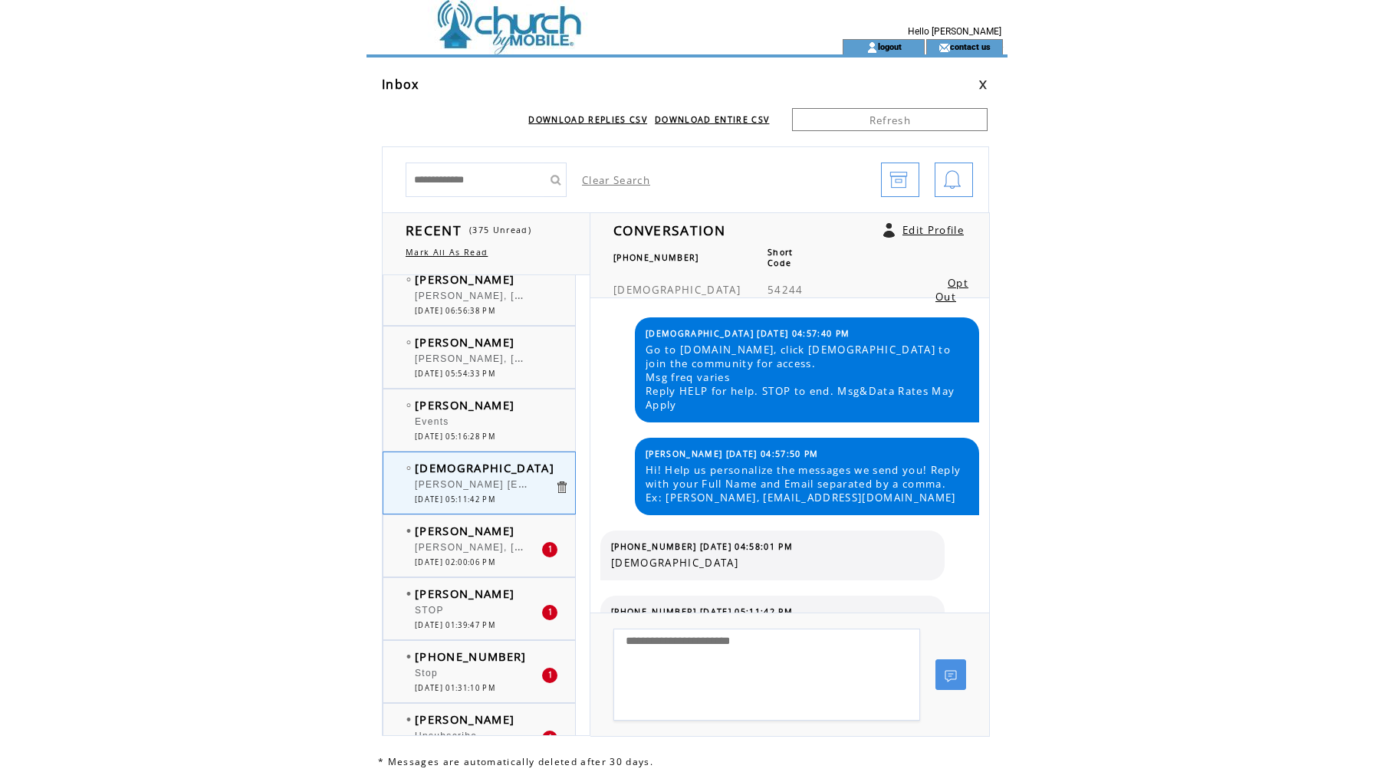
scroll to position [1022, 0]
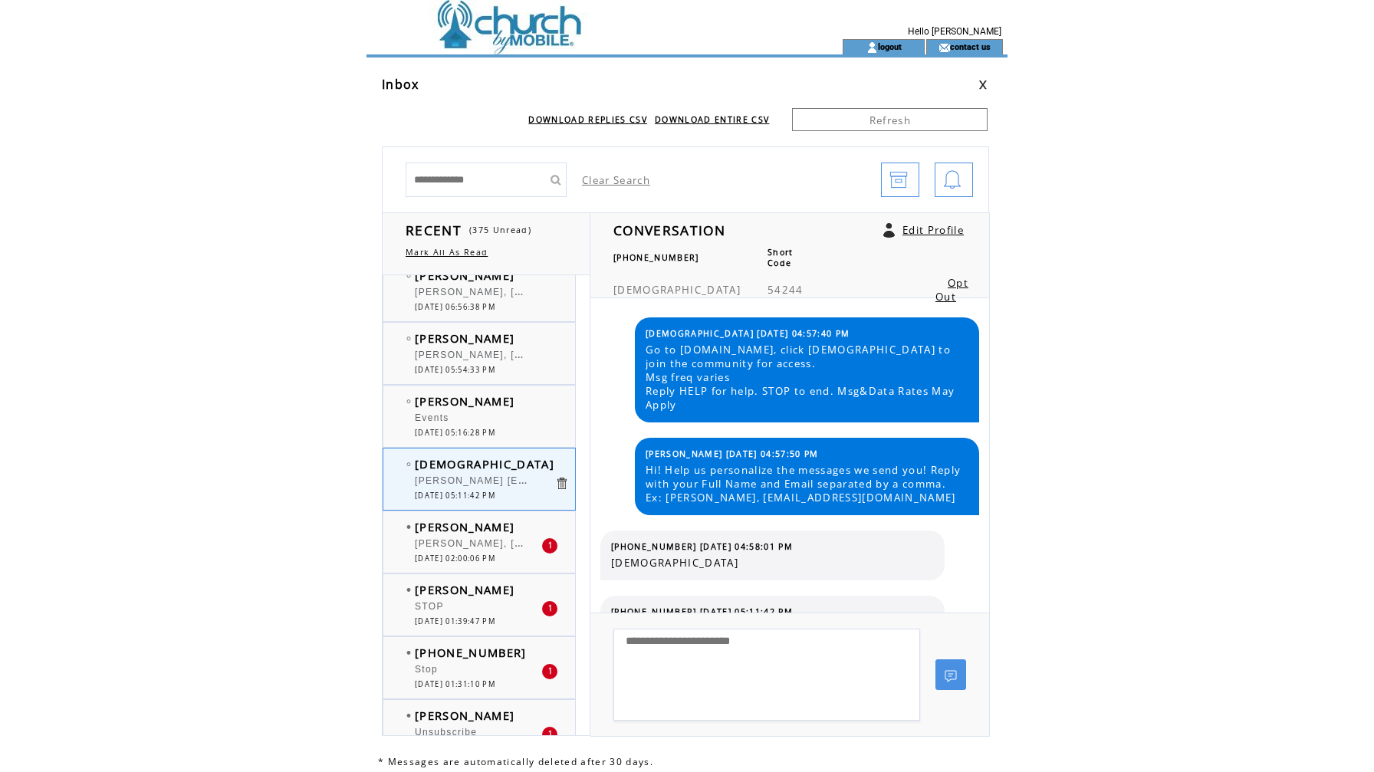
click at [480, 558] on span "[DATE] 02:00:06 PM" at bounding box center [455, 559] width 81 height 10
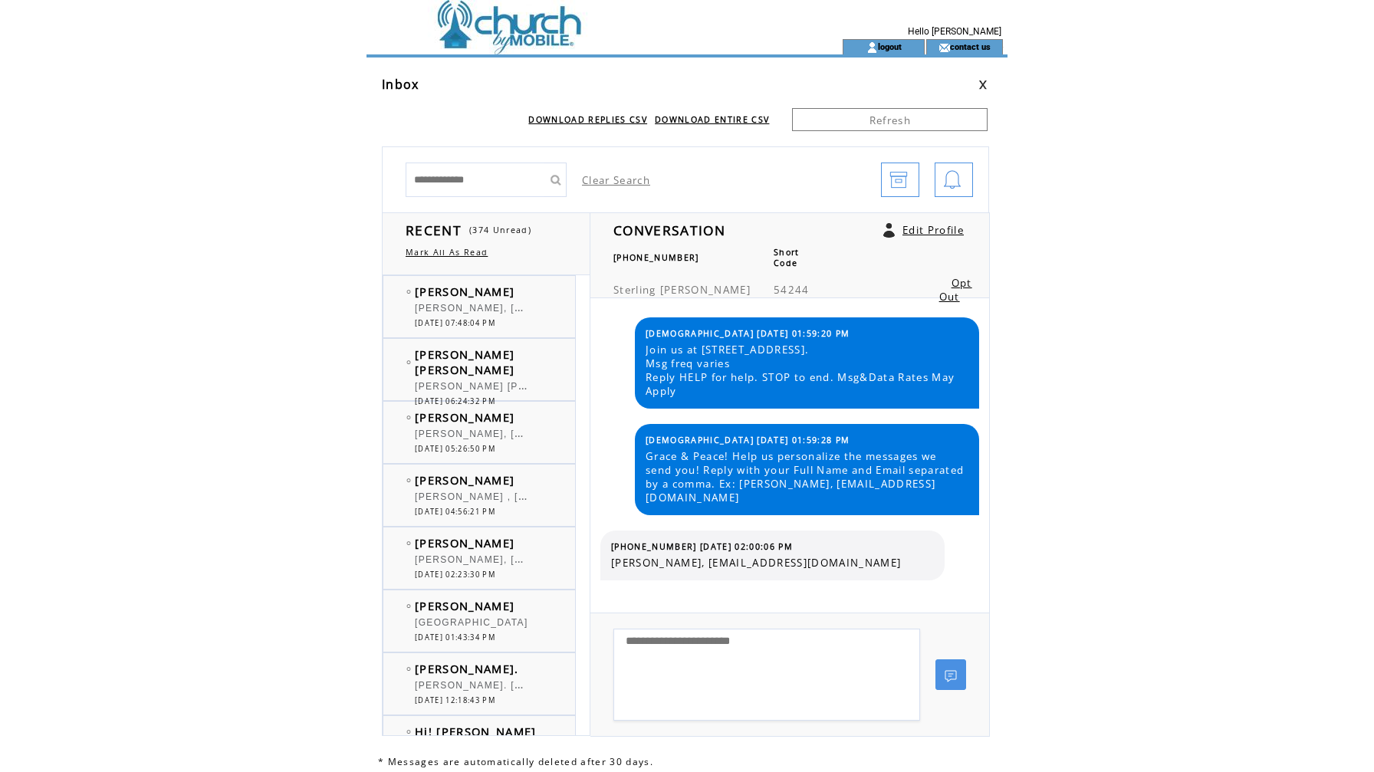
scroll to position [1022, 0]
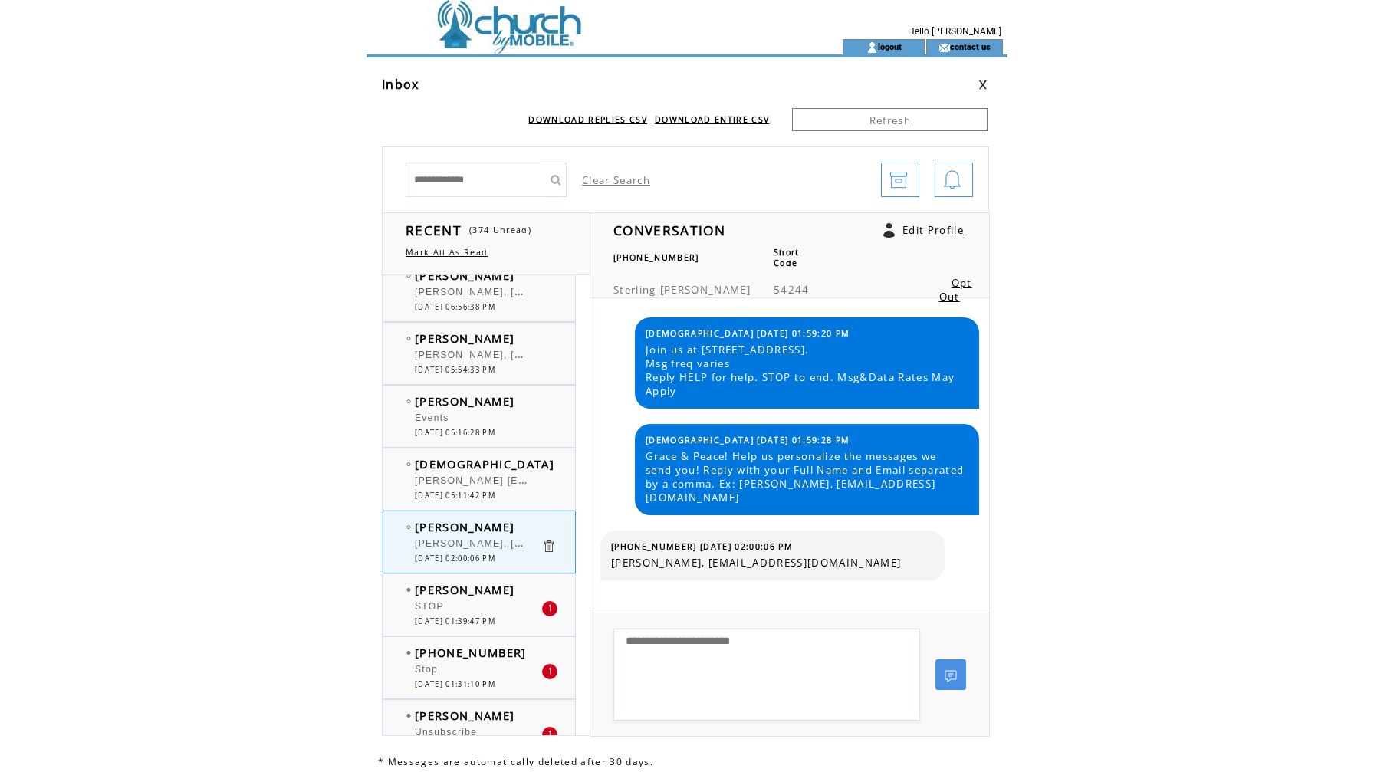
click at [464, 610] on div "STOP" at bounding box center [478, 608] width 127 height 15
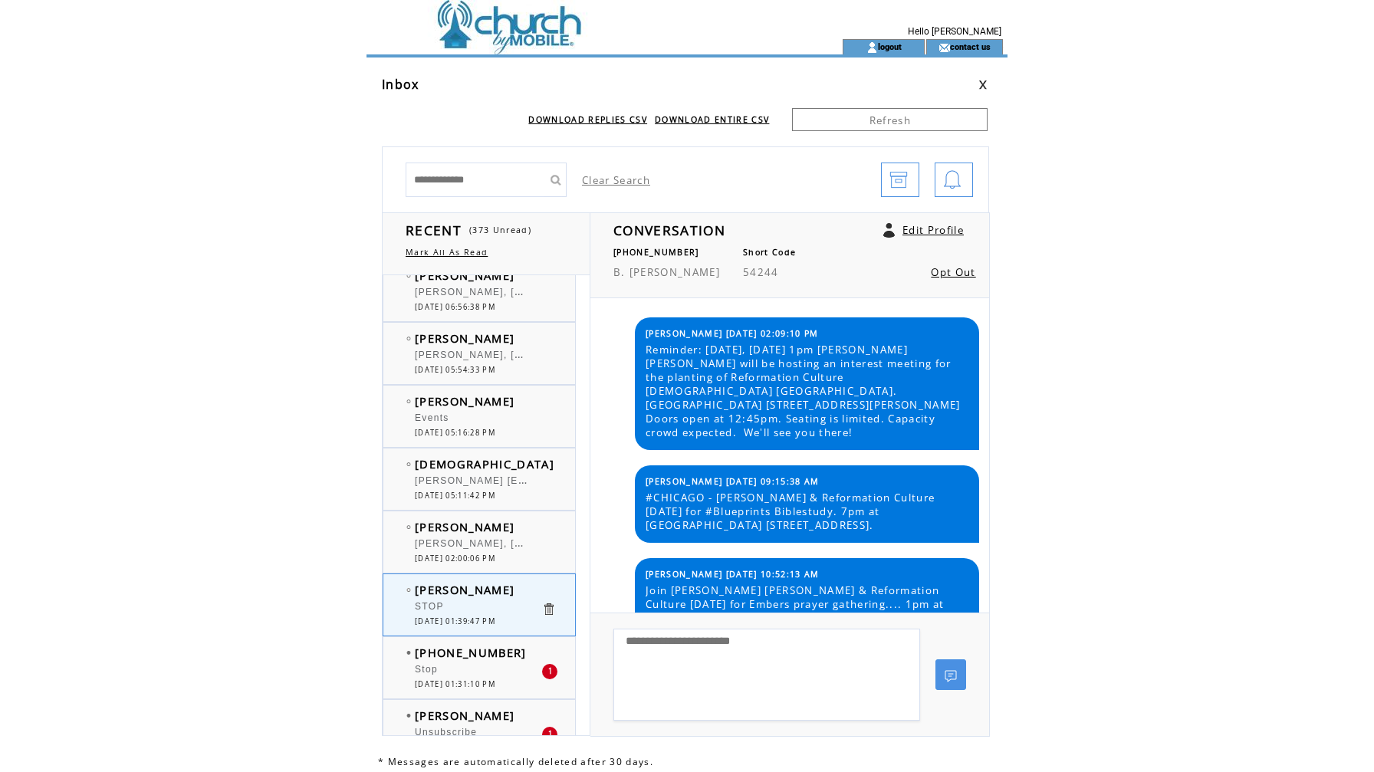
scroll to position [264, 0]
